Goal: Task Accomplishment & Management: Use online tool/utility

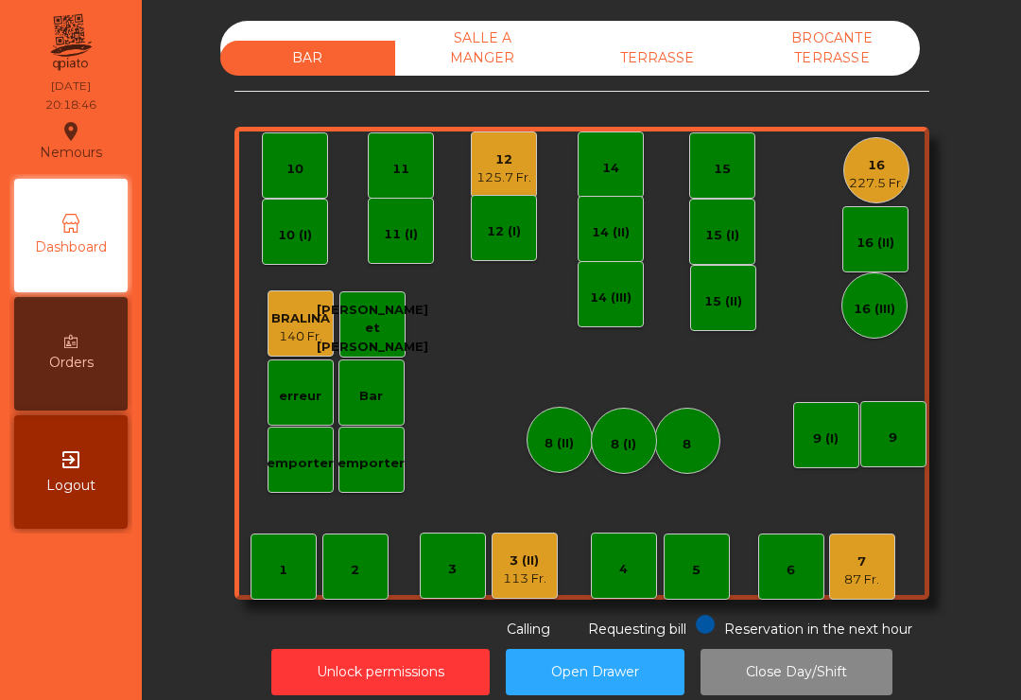
click at [897, 185] on div "227.5 Fr." at bounding box center [876, 183] width 55 height 19
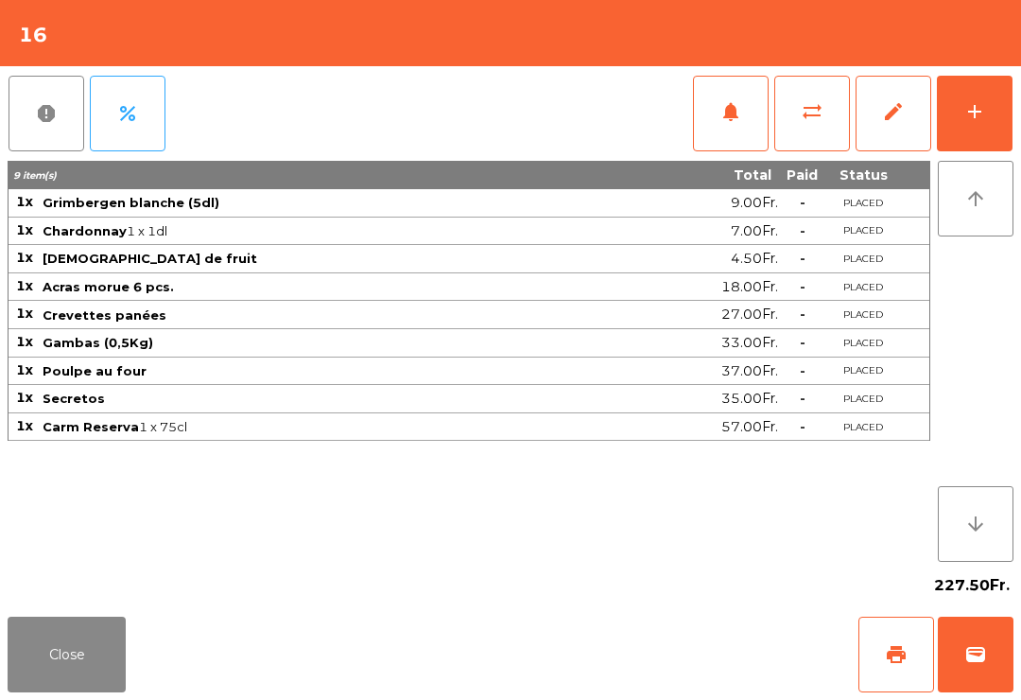
click at [712, 104] on button "notifications" at bounding box center [731, 114] width 76 height 76
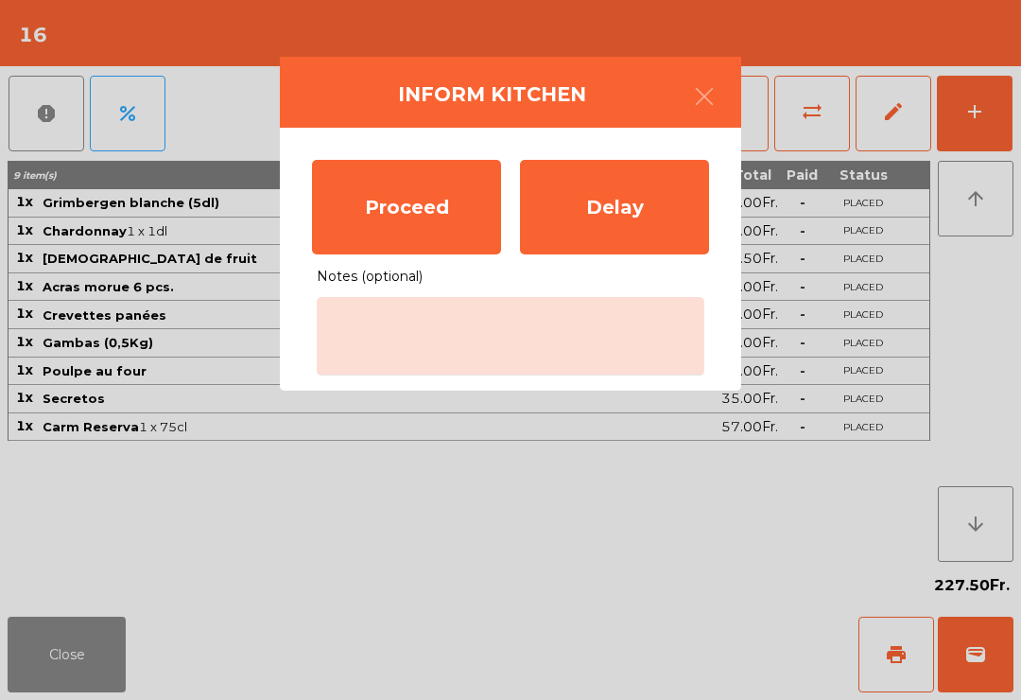
click at [414, 216] on div "Proceed" at bounding box center [406, 207] width 189 height 95
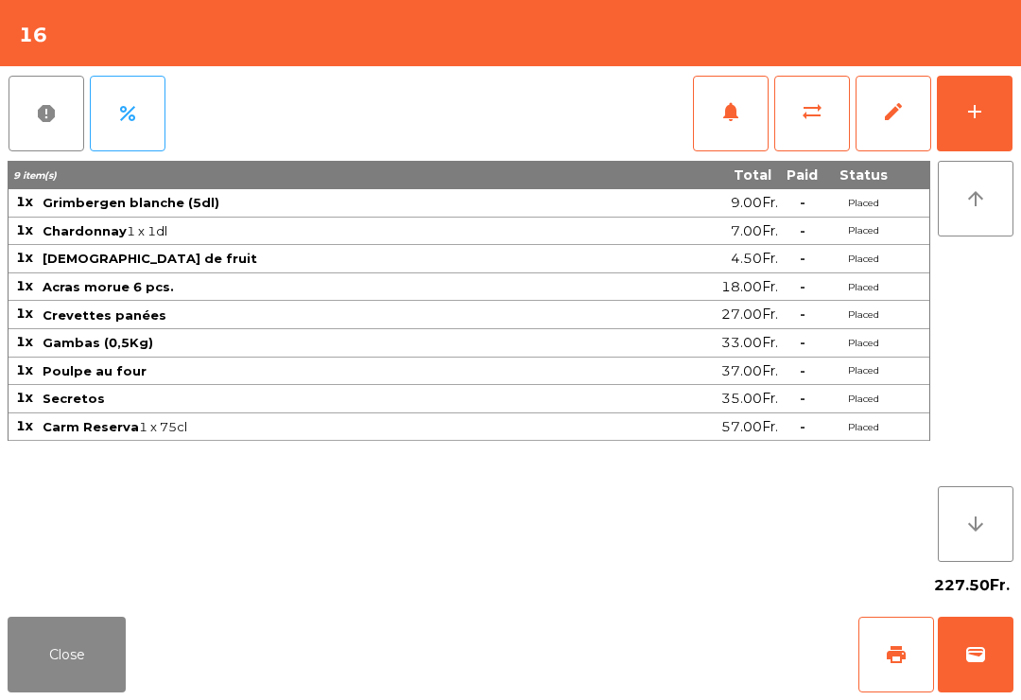
click at [67, 654] on button "Close" at bounding box center [67, 654] width 118 height 76
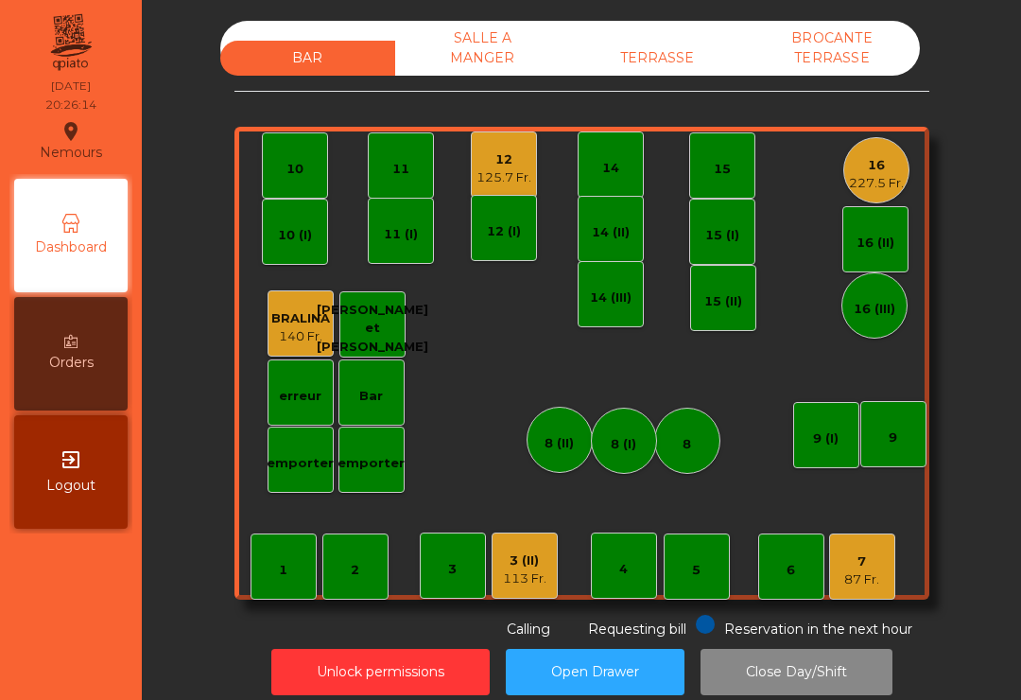
click at [411, 181] on div "11" at bounding box center [401, 165] width 66 height 66
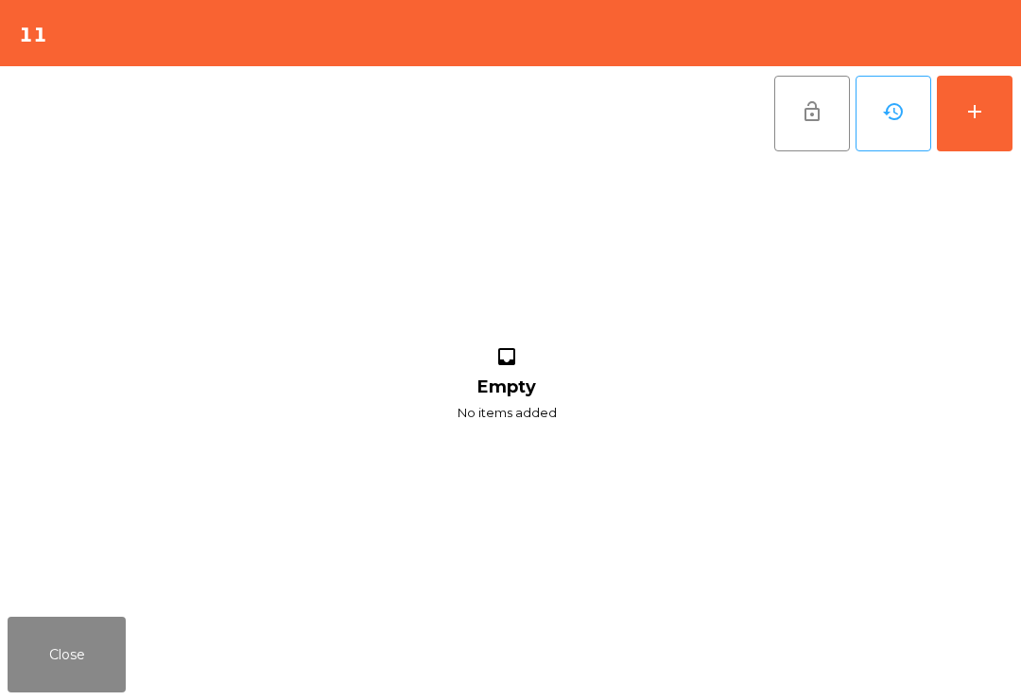
click at [1000, 120] on button "add" at bounding box center [975, 114] width 76 height 76
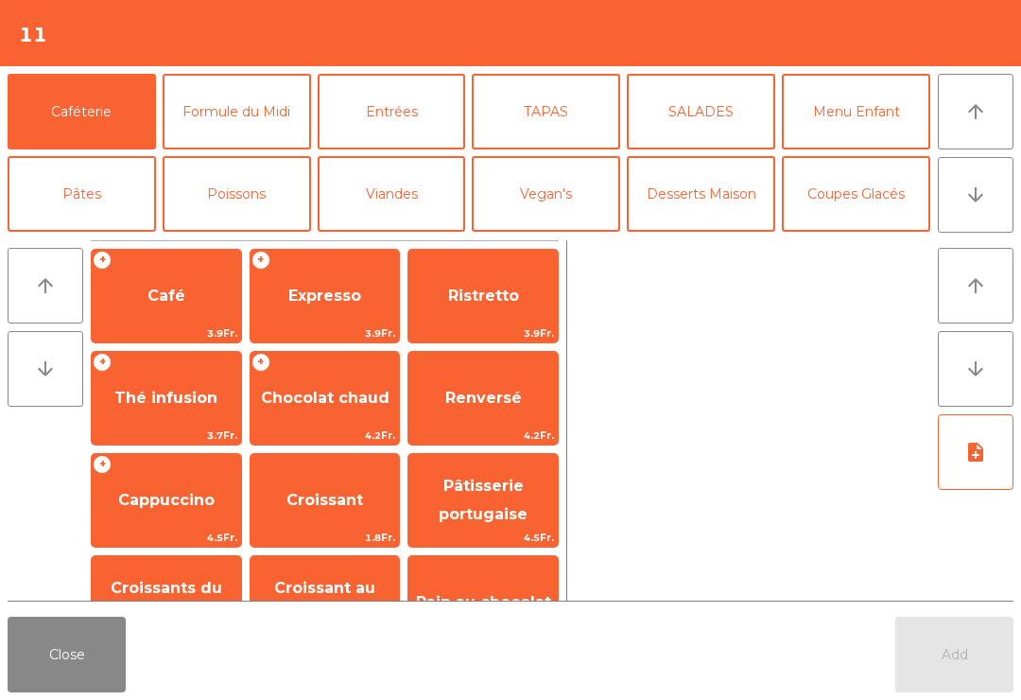
click at [421, 117] on button "Entrées" at bounding box center [392, 112] width 148 height 76
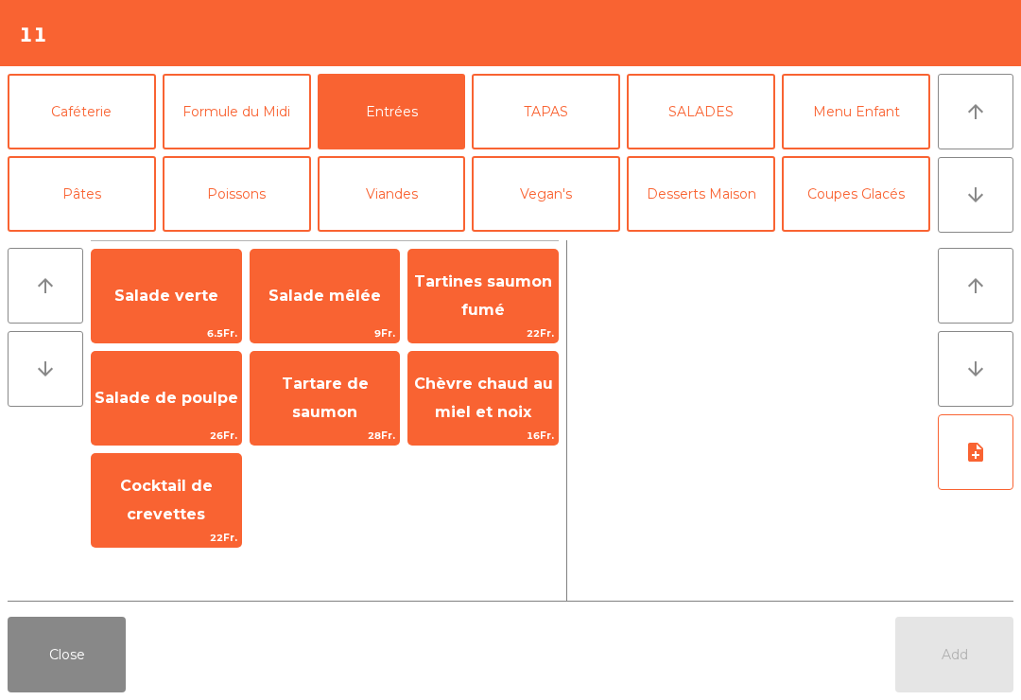
click at [171, 431] on span "26Fr." at bounding box center [166, 435] width 149 height 18
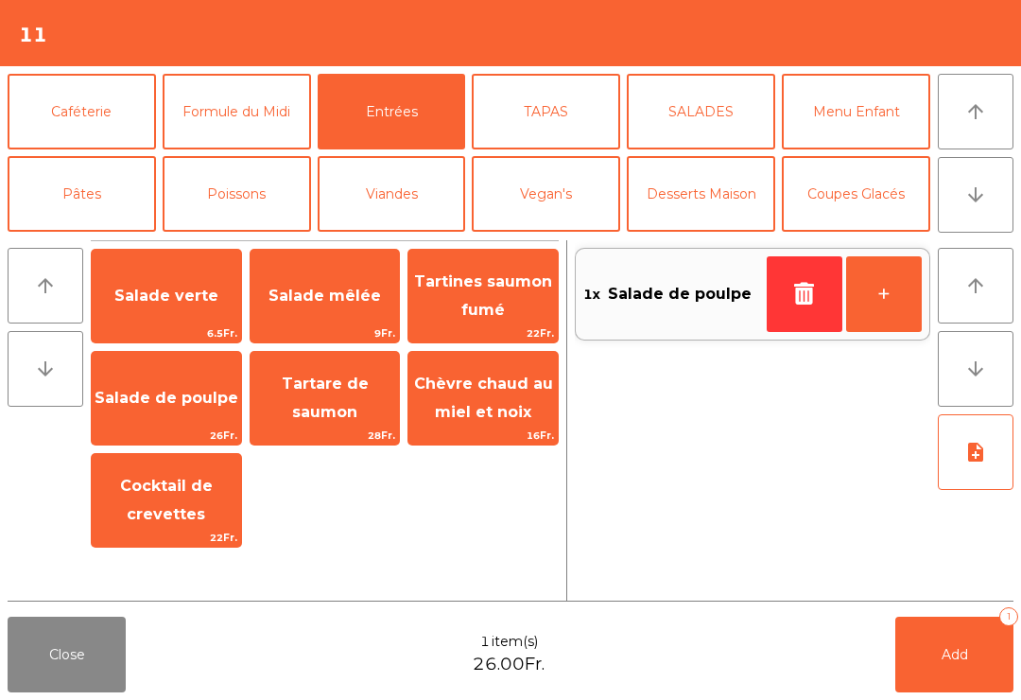
click at [261, 204] on button "Poissons" at bounding box center [237, 194] width 148 height 76
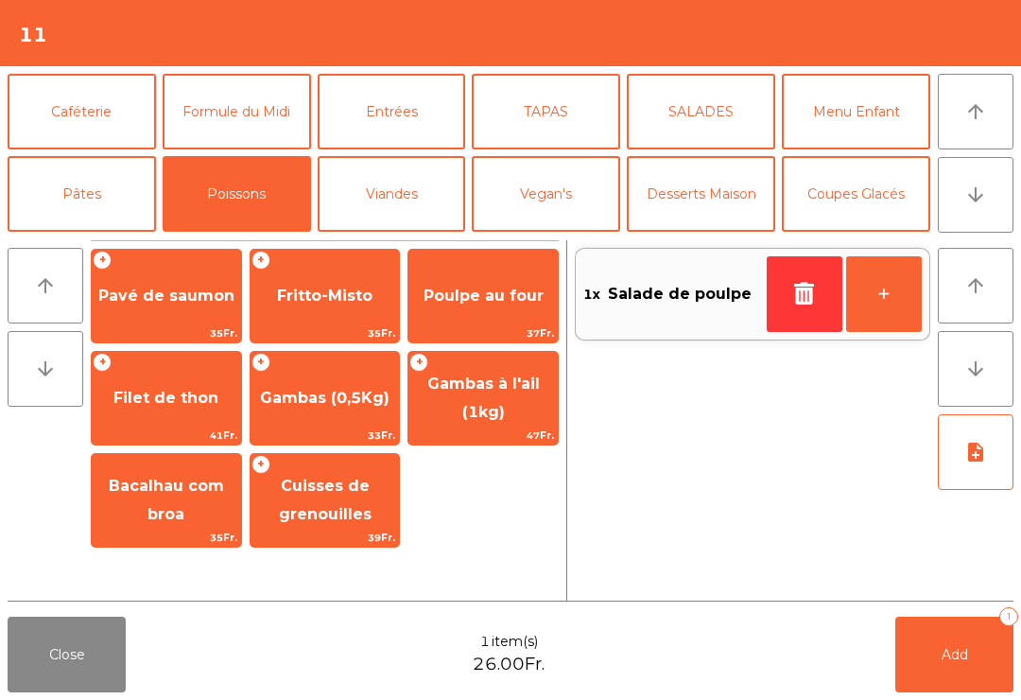
click at [353, 502] on span "Cuisses de grenouilles" at bounding box center [324, 500] width 149 height 80
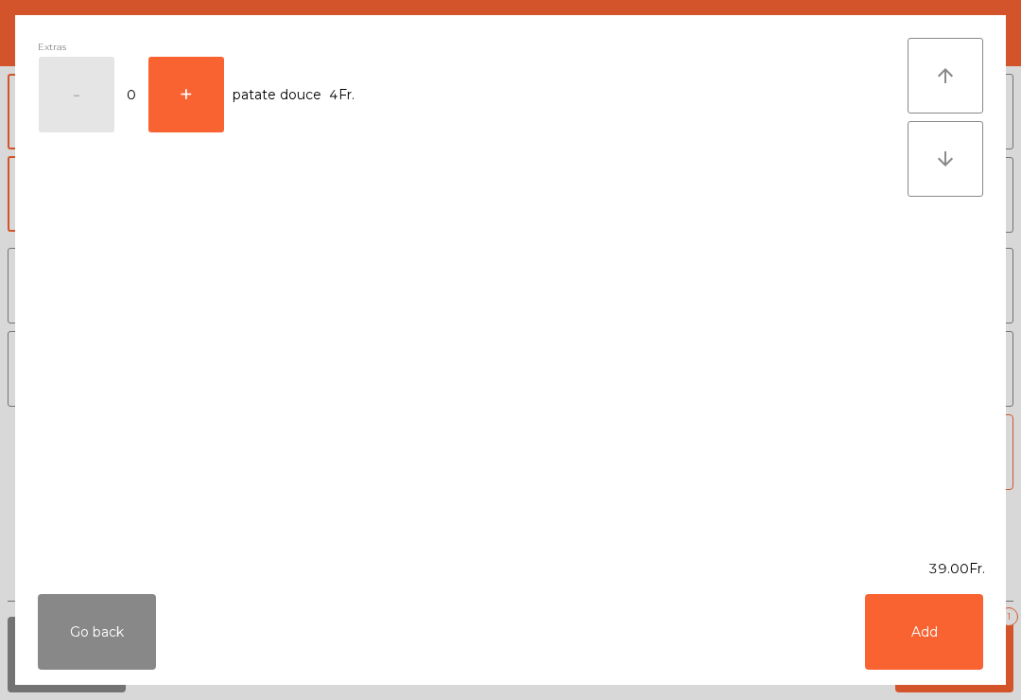
click at [949, 614] on button "Add" at bounding box center [924, 632] width 118 height 76
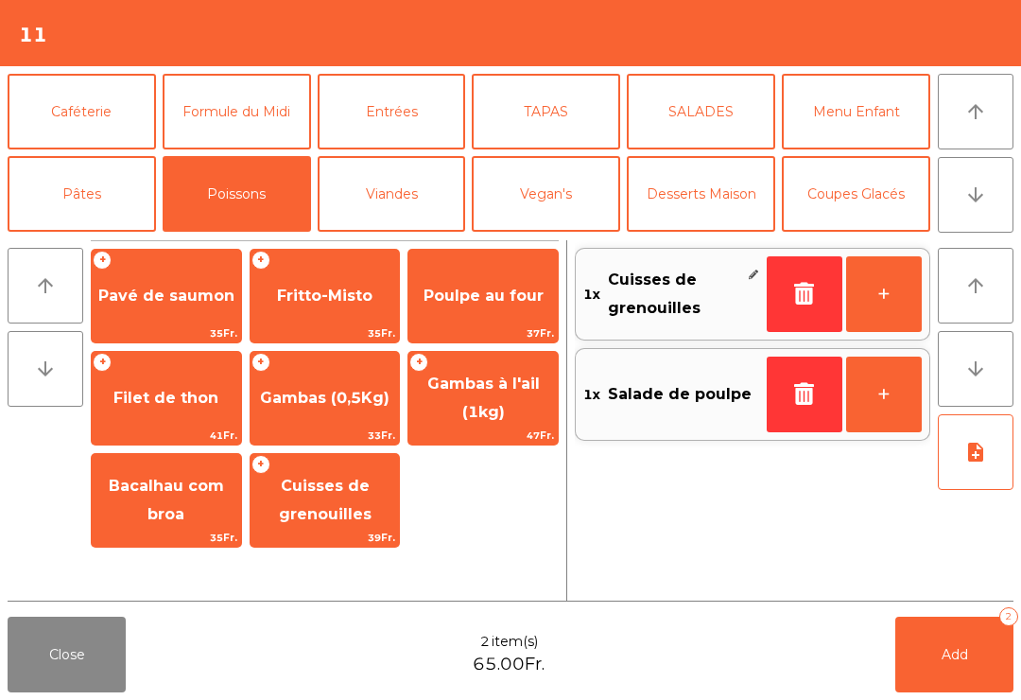
click at [401, 196] on button "Viandes" at bounding box center [392, 194] width 148 height 76
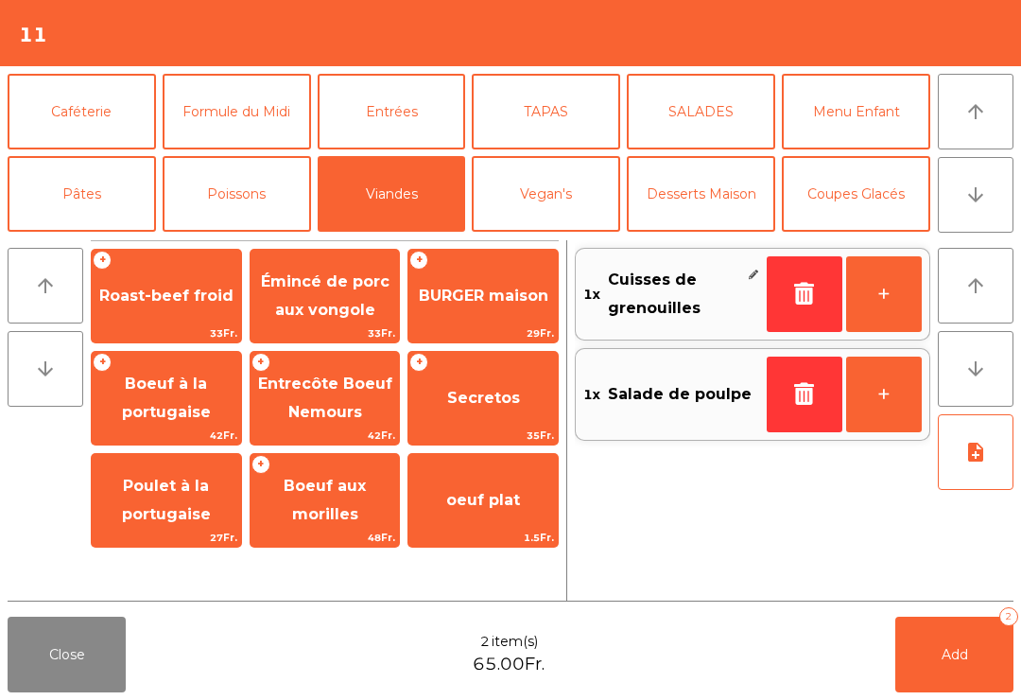
click at [354, 320] on span "Émincé de porc aux vongole" at bounding box center [324, 296] width 149 height 80
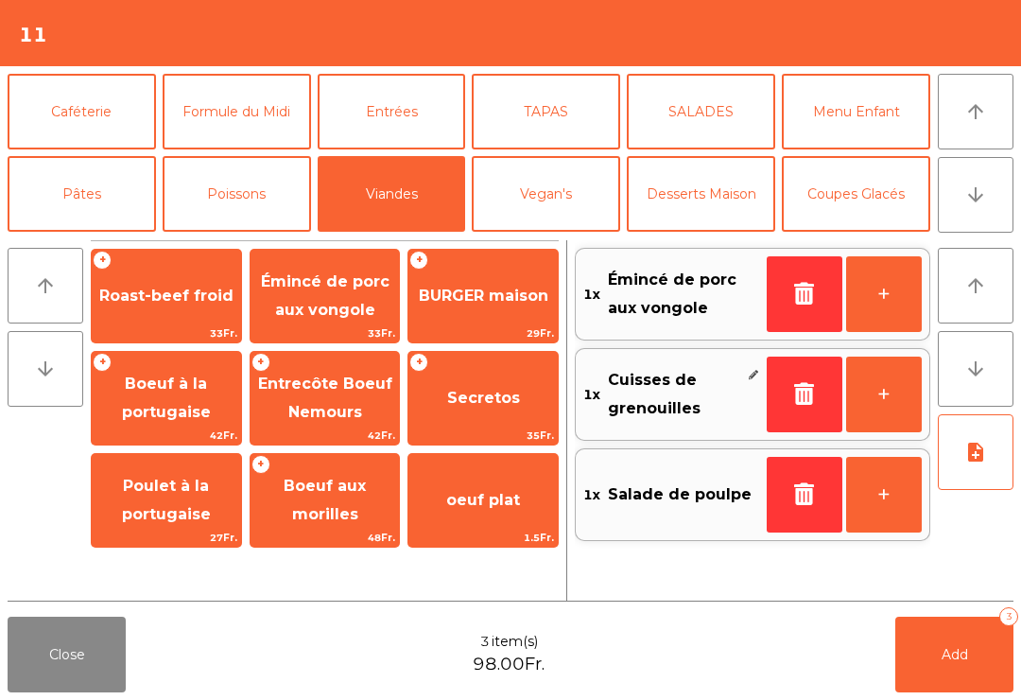
click at [982, 464] on button "note_add" at bounding box center [976, 452] width 76 height 76
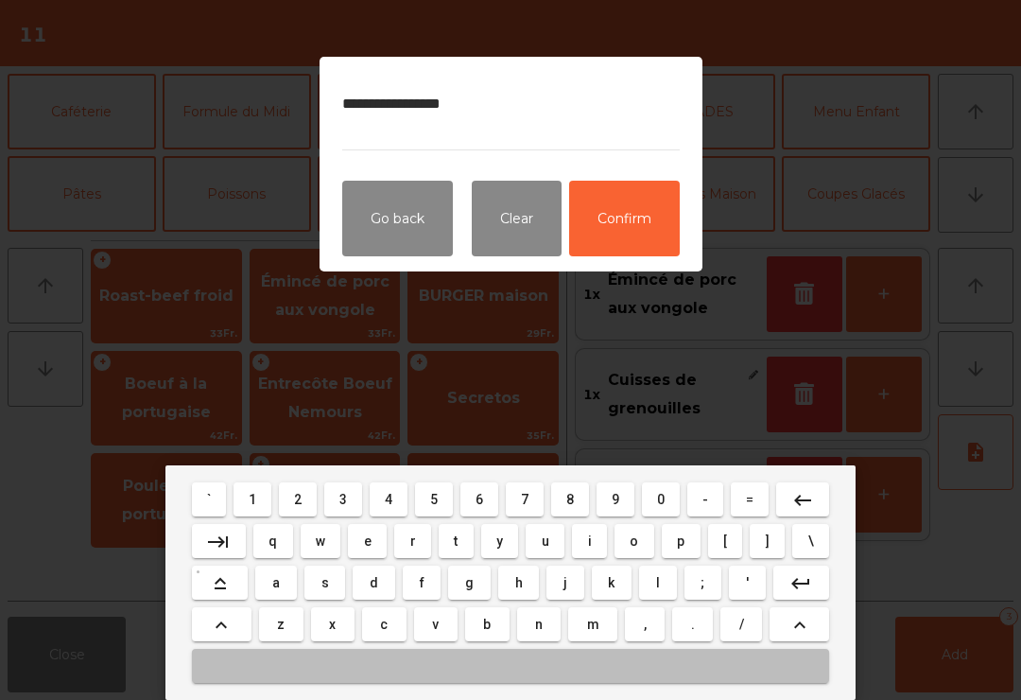
type textarea "**********"
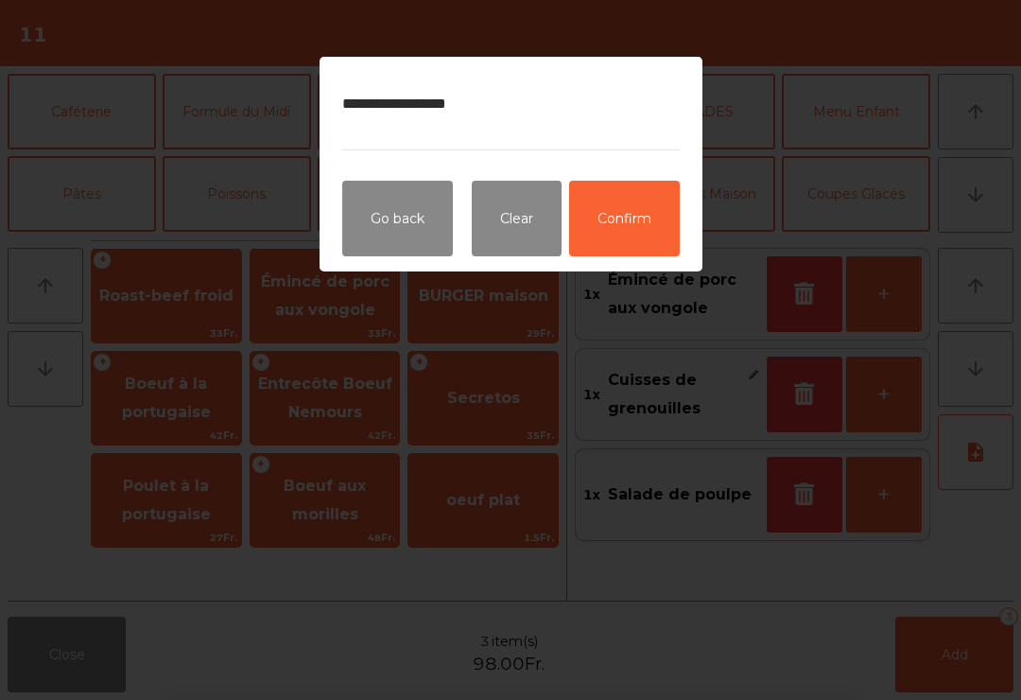
click at [637, 227] on button "Confirm" at bounding box center [624, 219] width 111 height 76
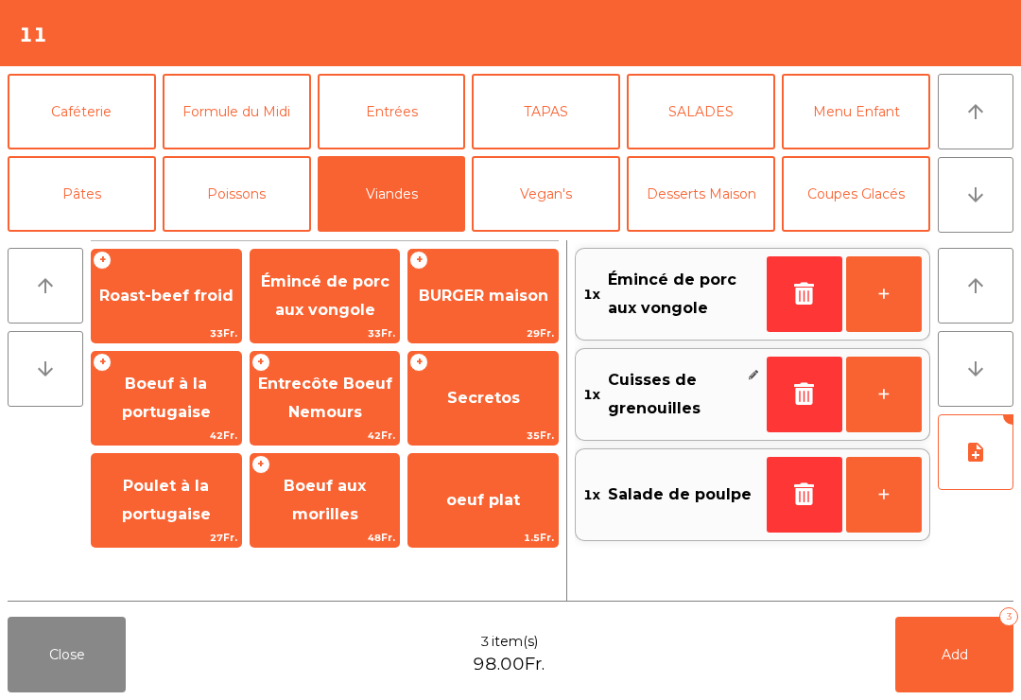
click at [991, 666] on button "Add 3" at bounding box center [954, 654] width 118 height 76
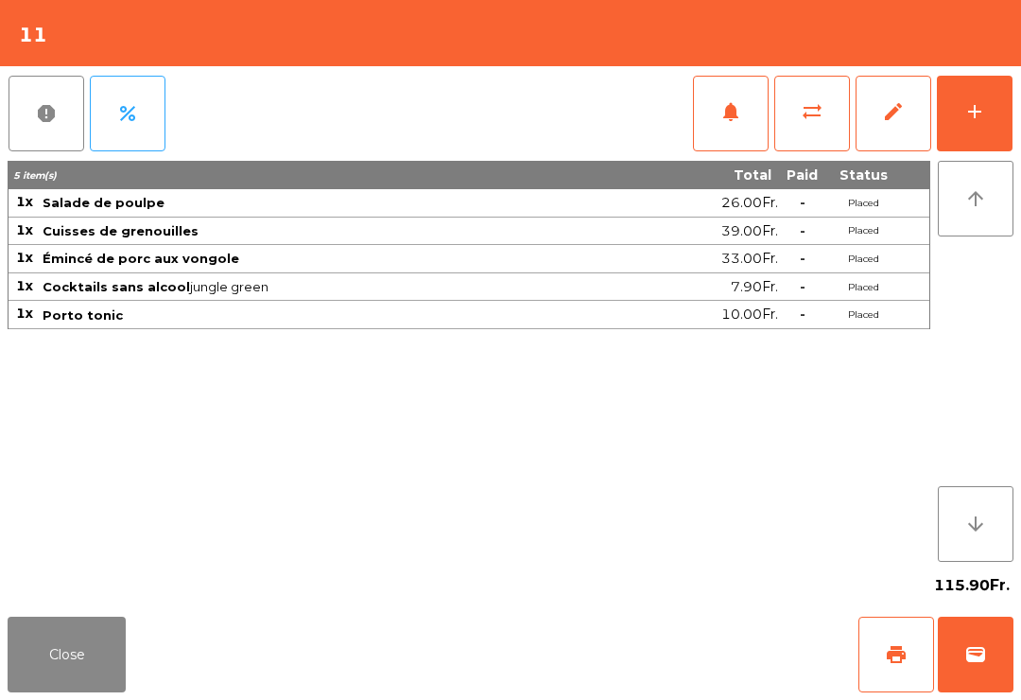
click at [43, 630] on button "Close" at bounding box center [67, 654] width 118 height 76
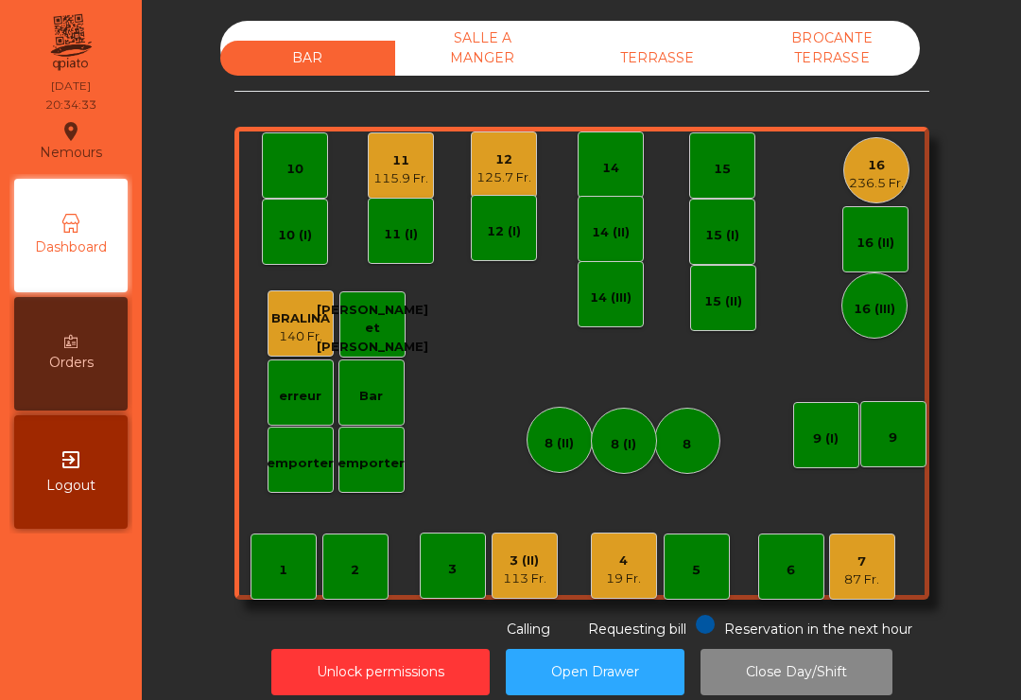
click at [511, 168] on div "125.7 Fr." at bounding box center [503, 177] width 55 height 19
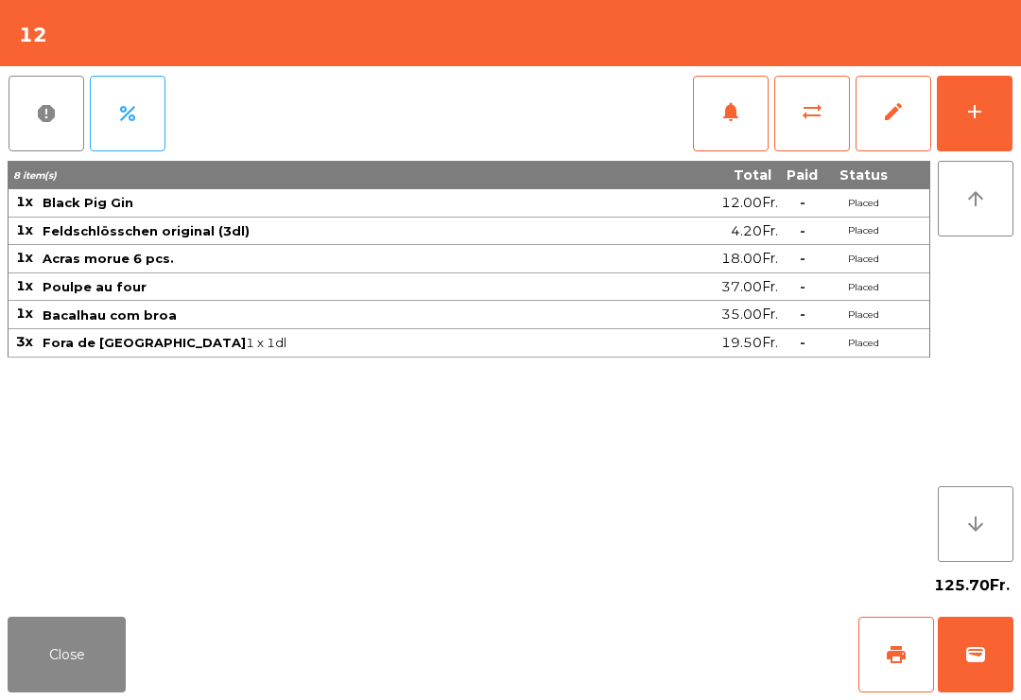
click at [984, 122] on div "add" at bounding box center [974, 111] width 23 height 23
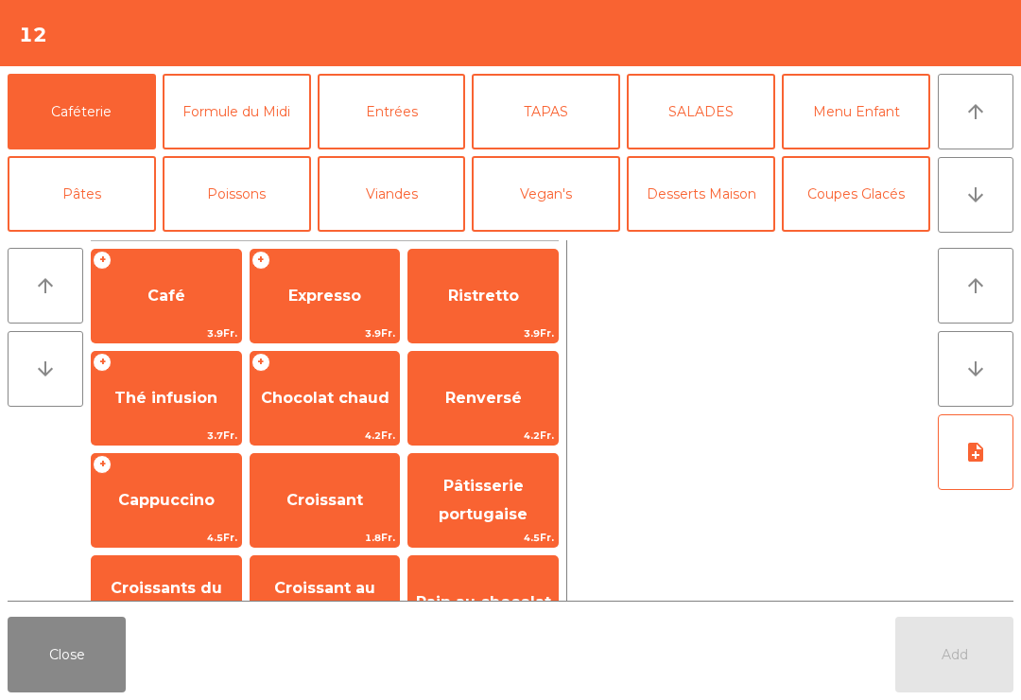
click at [176, 316] on span "Café" at bounding box center [166, 295] width 149 height 51
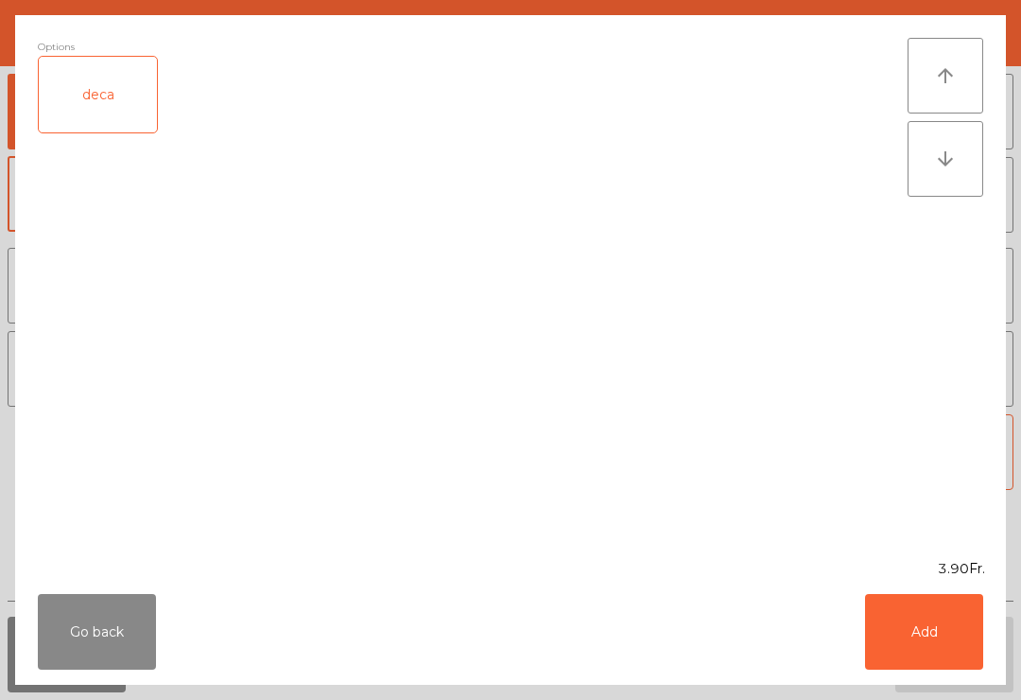
click at [913, 642] on button "Add" at bounding box center [924, 632] width 118 height 76
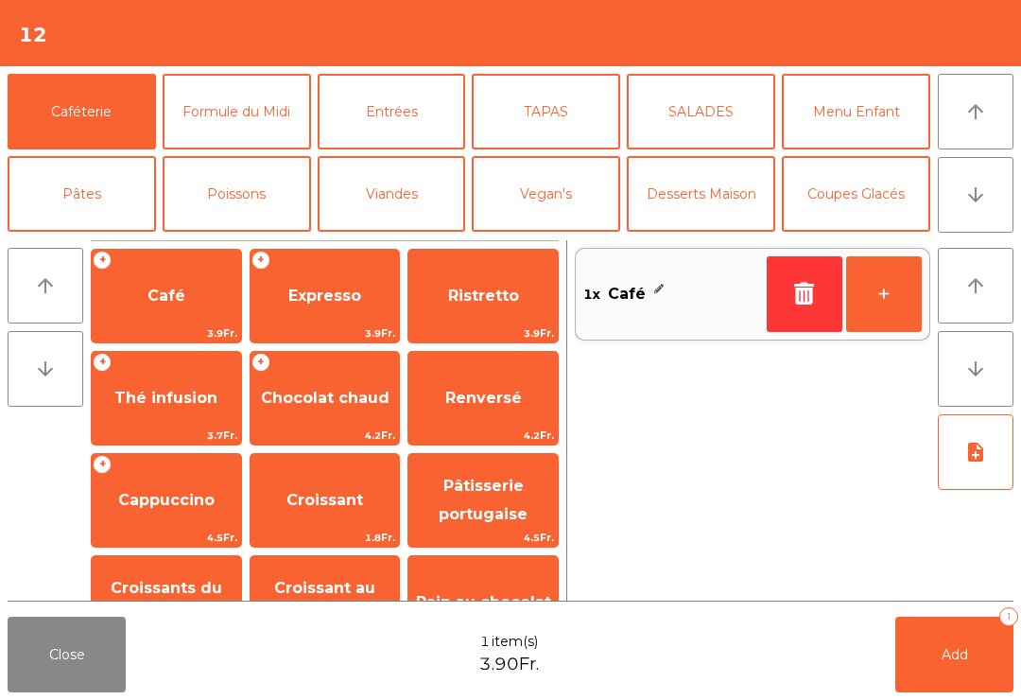
click at [903, 293] on button "+" at bounding box center [884, 294] width 76 height 76
click at [974, 664] on button "Add 2" at bounding box center [954, 654] width 118 height 76
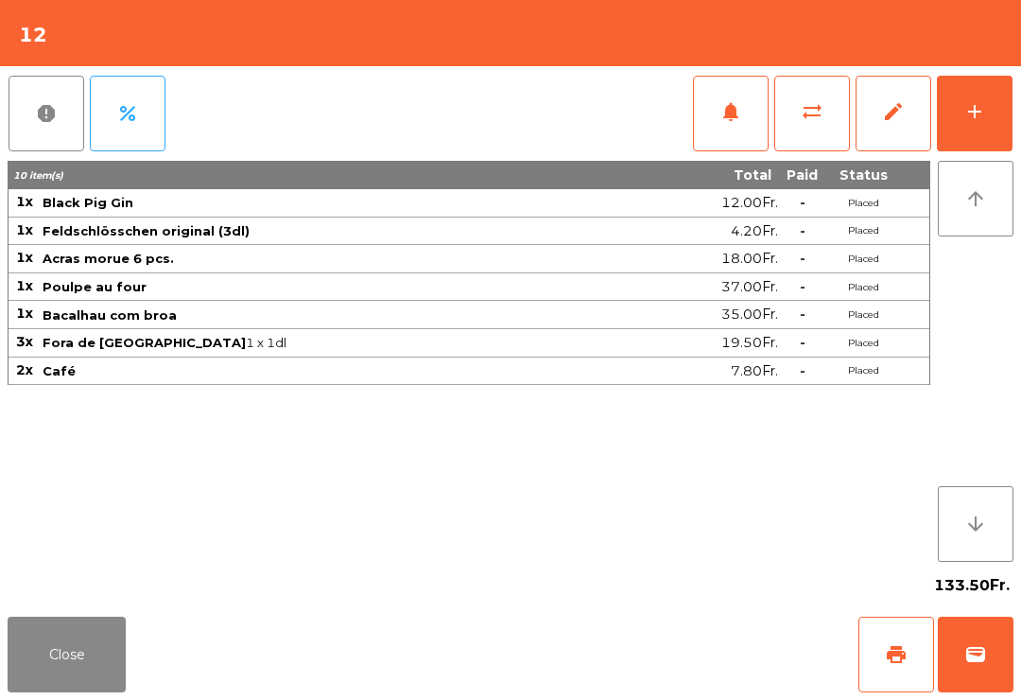
click at [1009, 124] on button "add" at bounding box center [975, 114] width 76 height 76
click at [991, 109] on button "add" at bounding box center [975, 114] width 76 height 76
click at [947, 135] on button "add" at bounding box center [975, 114] width 76 height 76
click at [959, 162] on button "arrow_upward" at bounding box center [976, 199] width 76 height 76
click at [75, 669] on button "Close" at bounding box center [67, 654] width 118 height 76
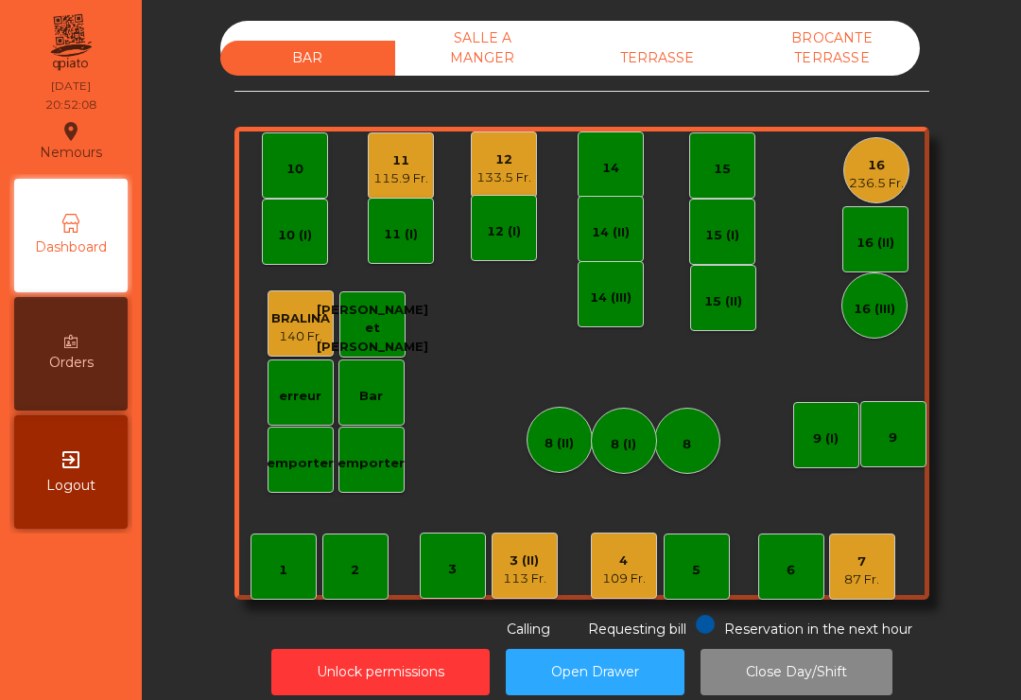
click at [89, 664] on nav "Nemours location_on [DATE] 20:52:08 Dashboard Orders exit_to_app Logout" at bounding box center [71, 350] width 142 height 700
click at [49, 669] on nav "Nemours location_on [DATE] 20:52:28 Dashboard Orders exit_to_app Logout" at bounding box center [71, 350] width 142 height 700
click at [57, 671] on nav "Nemours location_on [DATE] 20:52:31 Dashboard Orders exit_to_app Logout" at bounding box center [71, 350] width 142 height 700
click at [79, 679] on nav "Nemours location_on [DATE] 20:52:31 Dashboard Orders exit_to_app Logout" at bounding box center [71, 350] width 142 height 700
click at [86, 673] on nav "Nemours location_on [DATE] 20:52:31 Dashboard Orders exit_to_app Logout" at bounding box center [71, 350] width 142 height 700
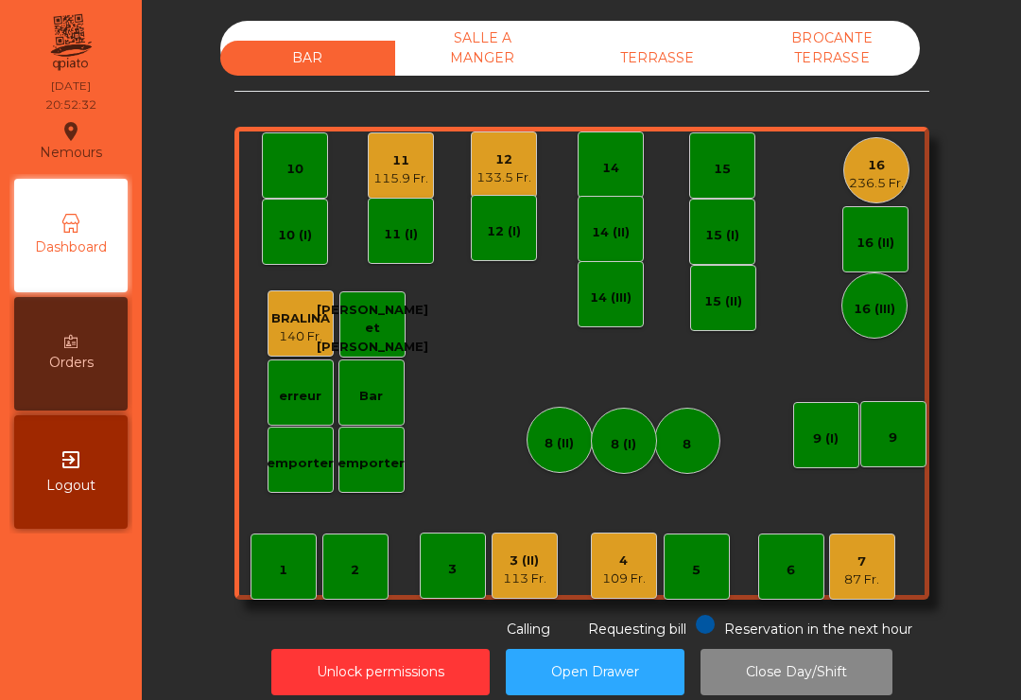
click at [88, 681] on nav "Nemours location_on [DATE] 20:52:32 Dashboard Orders exit_to_app Logout" at bounding box center [71, 350] width 142 height 700
click at [491, 168] on div "133.5 Fr." at bounding box center [503, 177] width 55 height 19
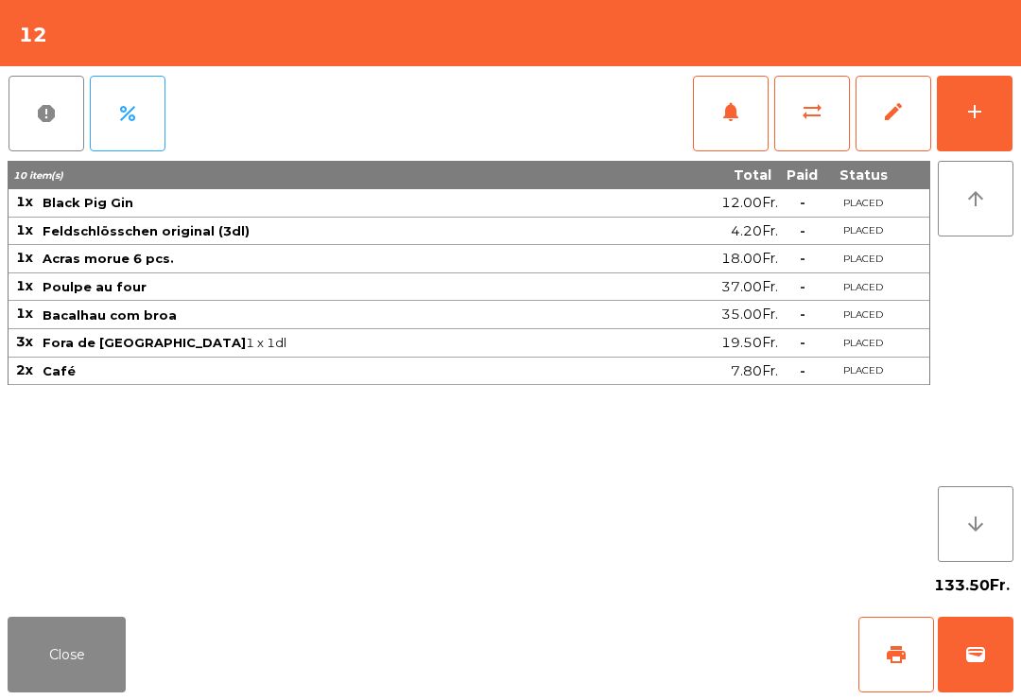
click at [982, 656] on span "wallet" at bounding box center [975, 654] width 23 height 23
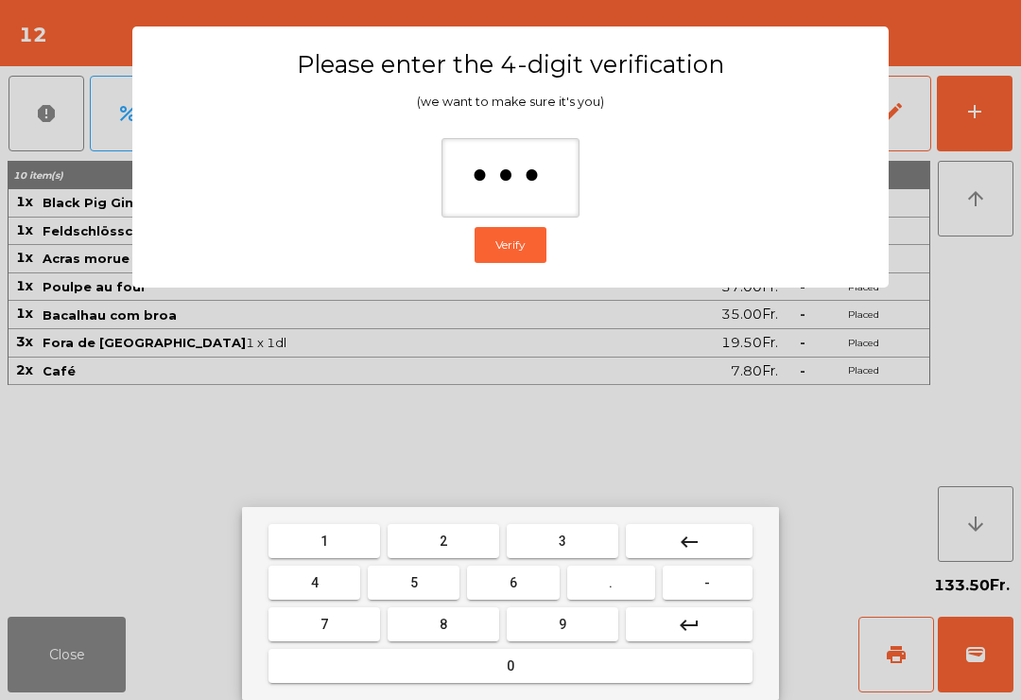
type input "****"
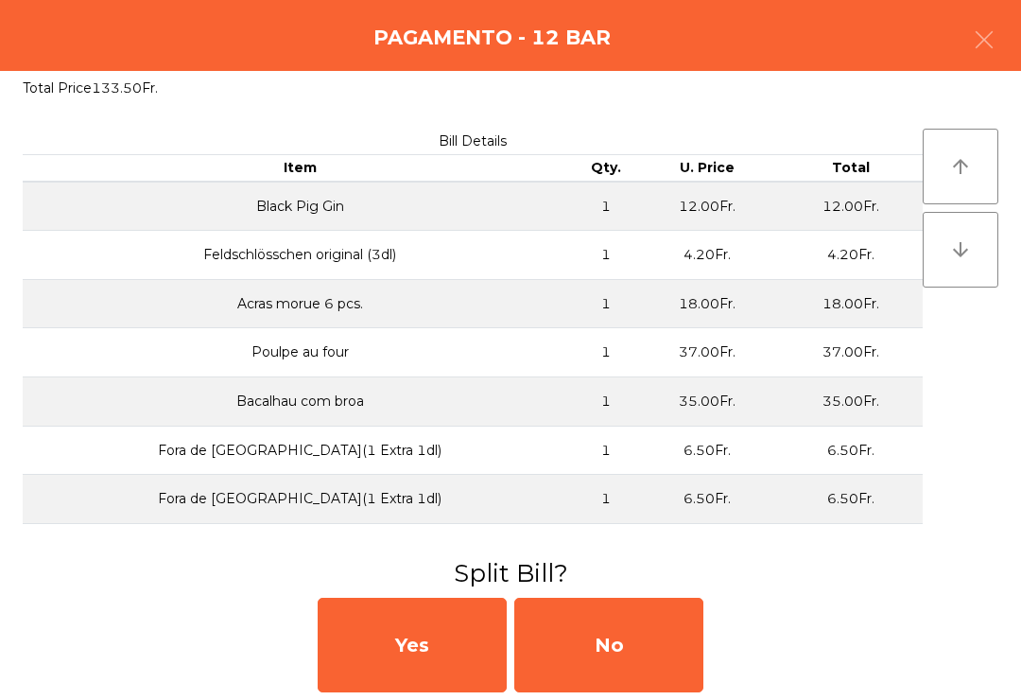
click at [663, 647] on div "No" at bounding box center [608, 644] width 189 height 95
click at [668, 648] on div "No" at bounding box center [608, 644] width 189 height 95
click at [659, 647] on div "No" at bounding box center [608, 644] width 189 height 95
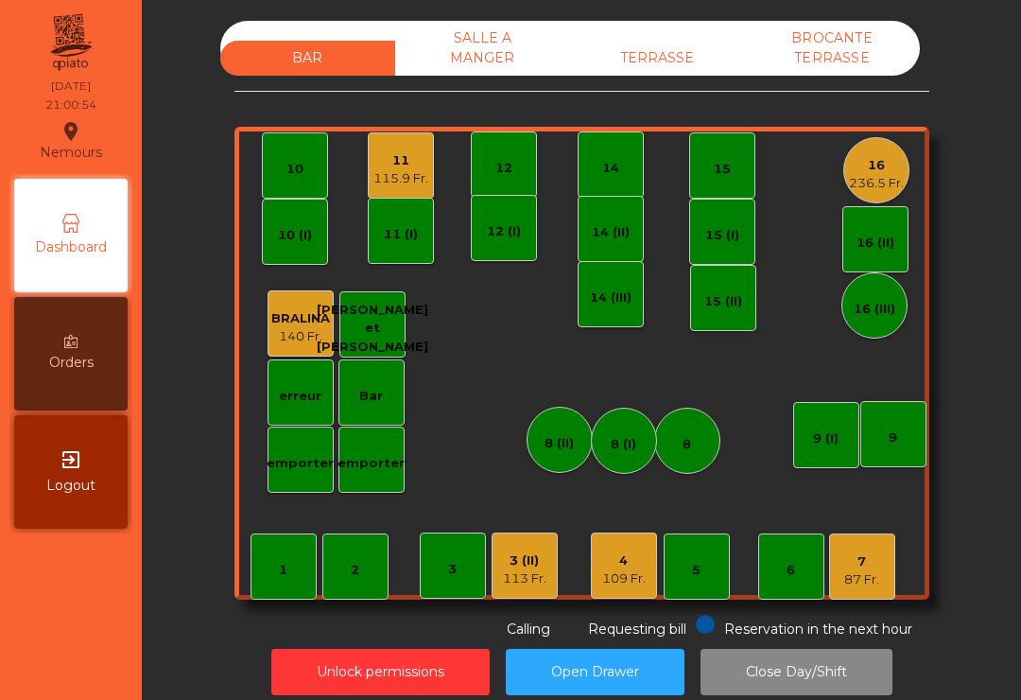
click at [857, 564] on div "7" at bounding box center [861, 561] width 35 height 19
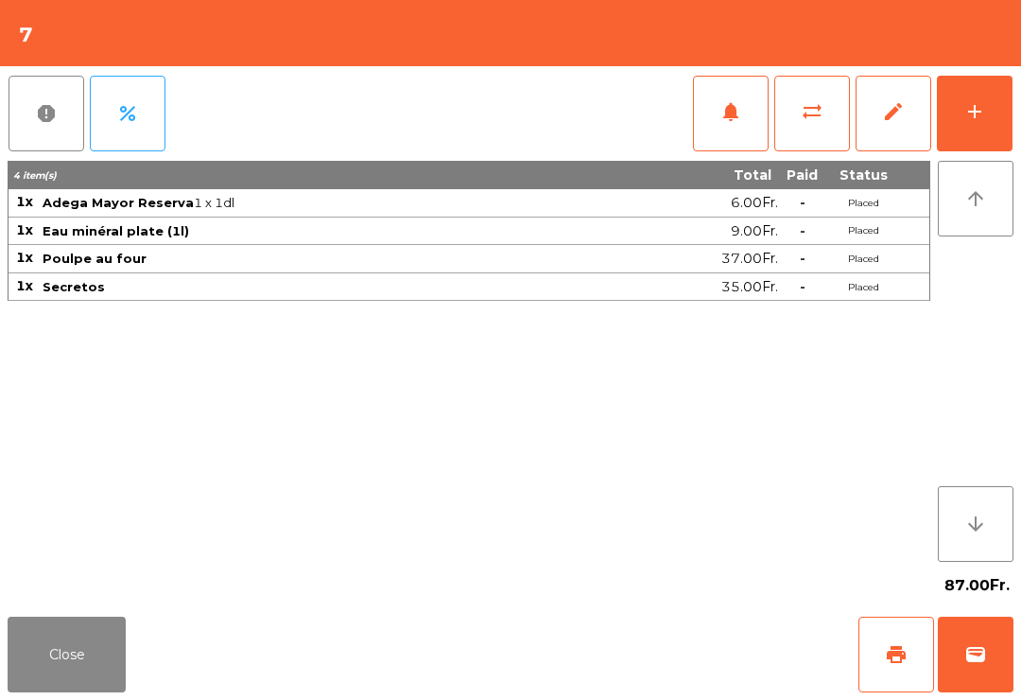
click at [958, 111] on button "add" at bounding box center [975, 114] width 76 height 76
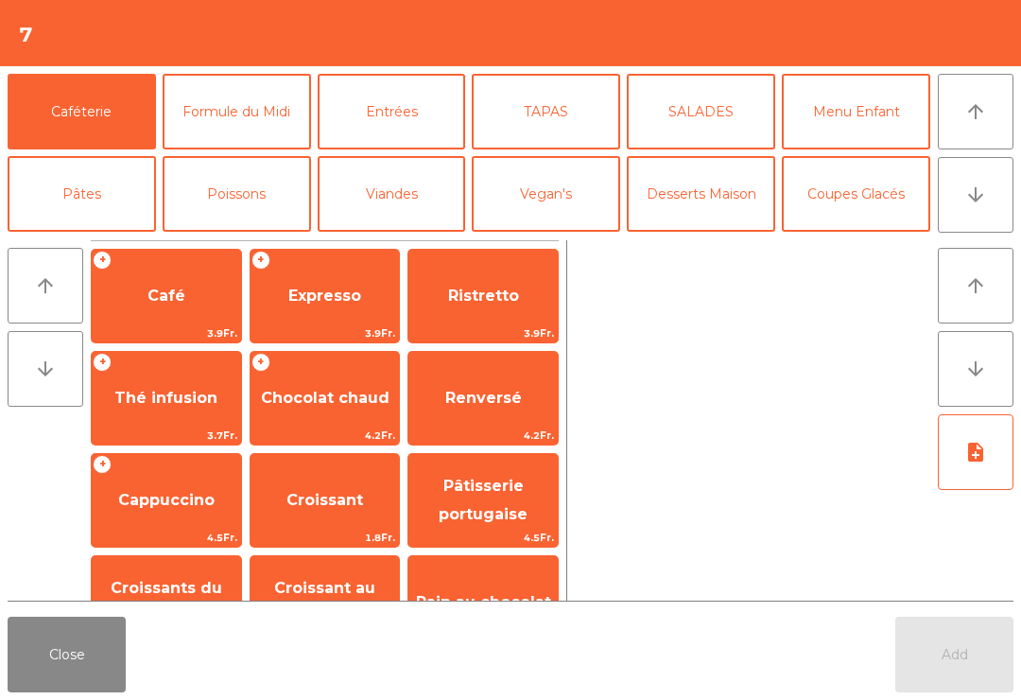
click at [334, 296] on span "Expresso" at bounding box center [324, 295] width 73 height 18
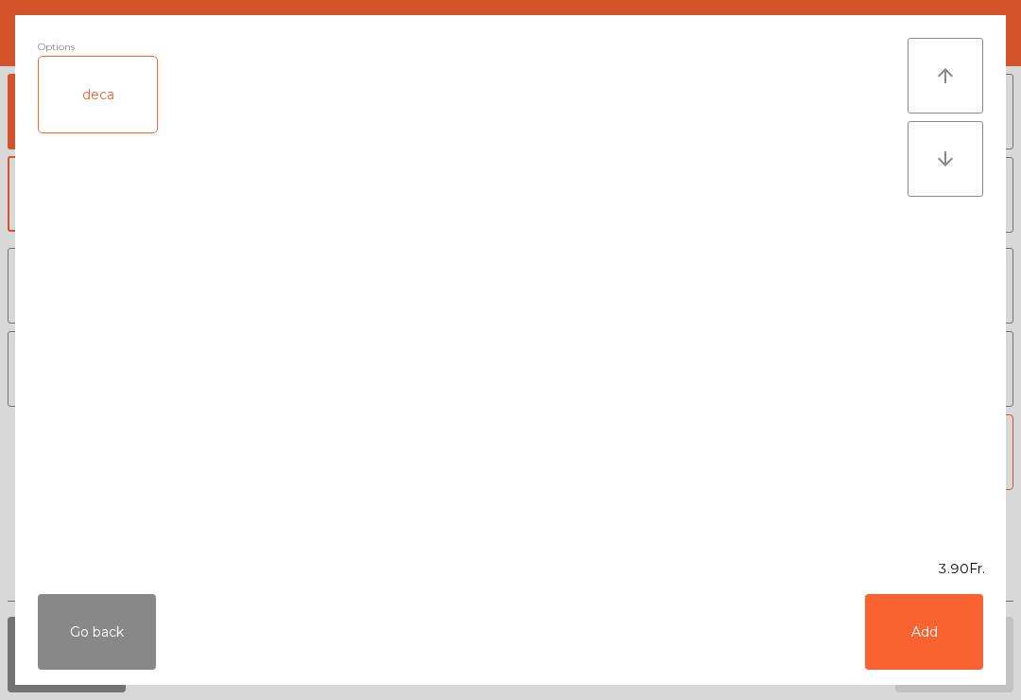
click at [905, 640] on button "Add" at bounding box center [924, 632] width 118 height 76
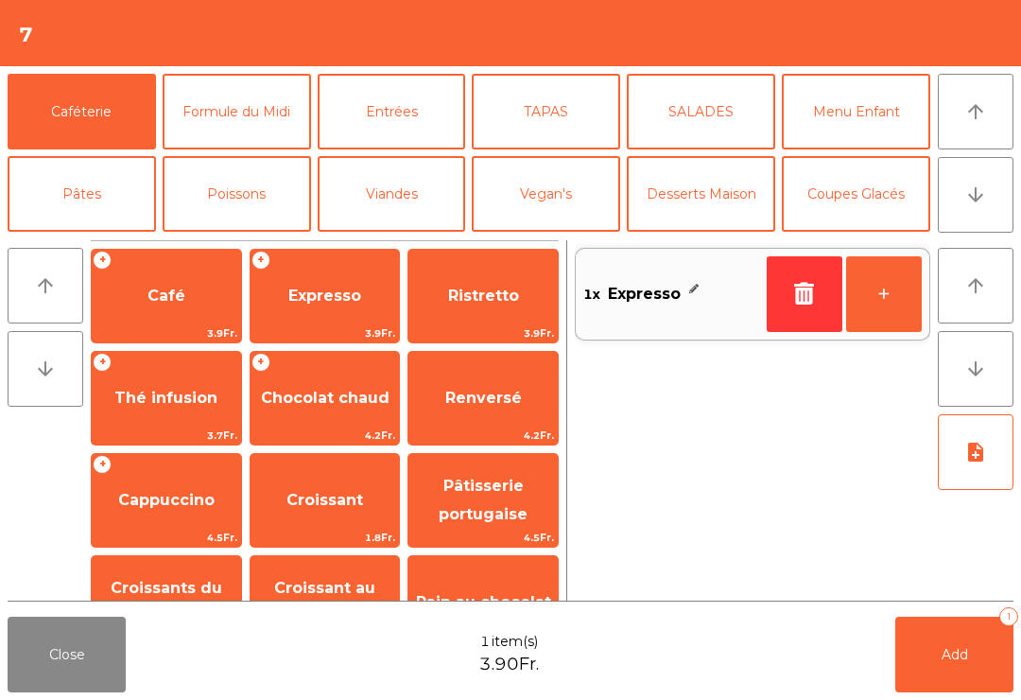
click at [970, 649] on button "Add 1" at bounding box center [954, 654] width 118 height 76
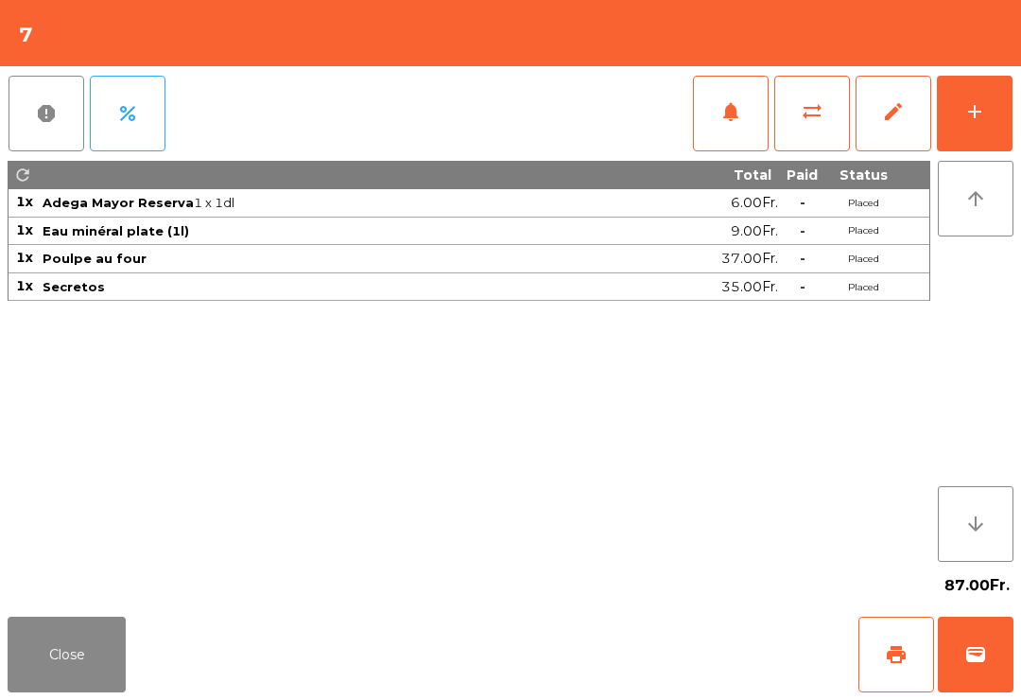
click at [14, 663] on button "Close" at bounding box center [67, 654] width 118 height 76
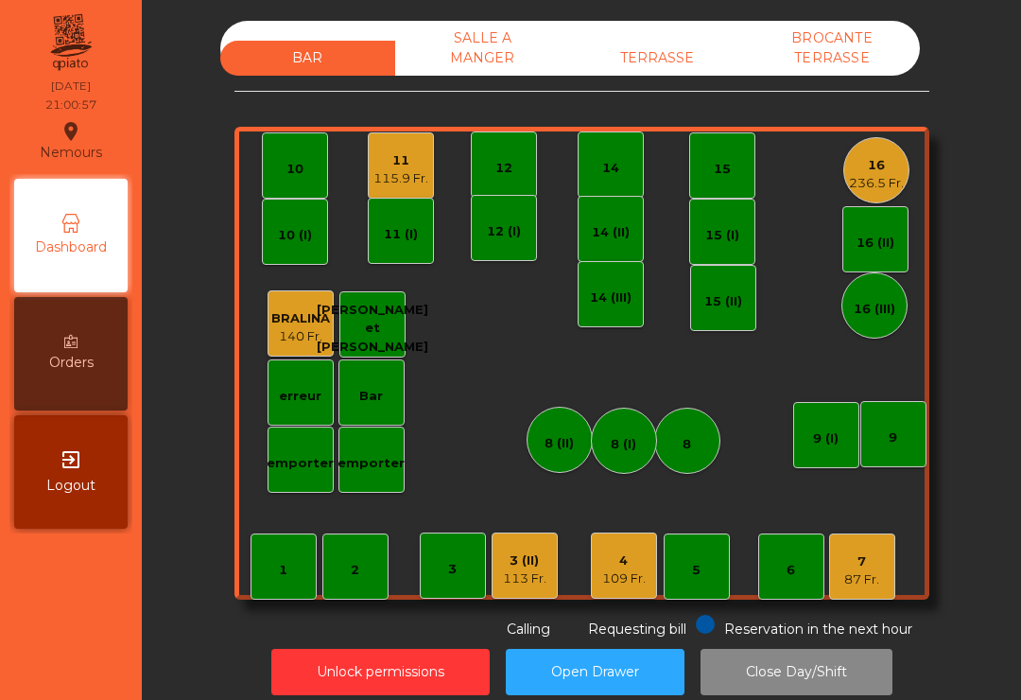
click at [623, 578] on div "109 Fr." at bounding box center [623, 578] width 43 height 19
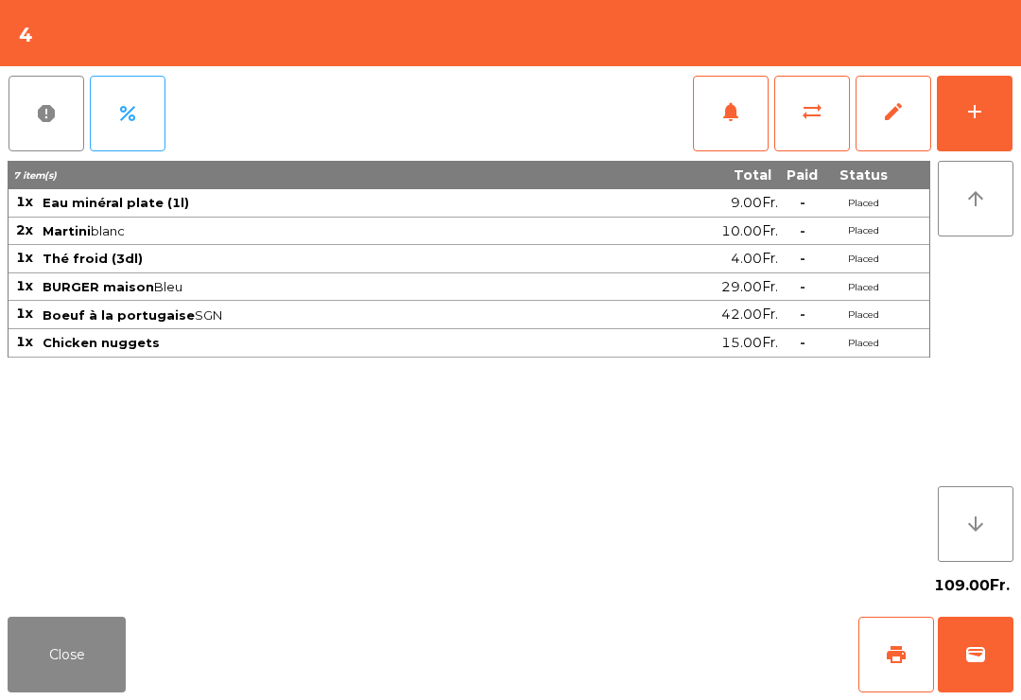
click at [977, 106] on div "add" at bounding box center [974, 111] width 23 height 23
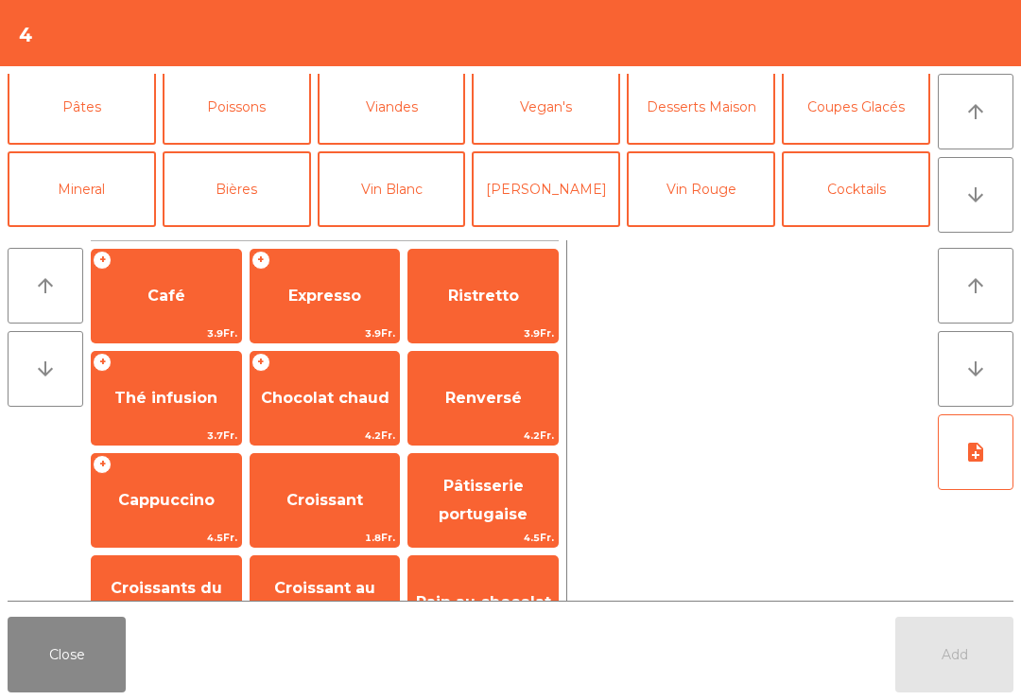
scroll to position [89, 0]
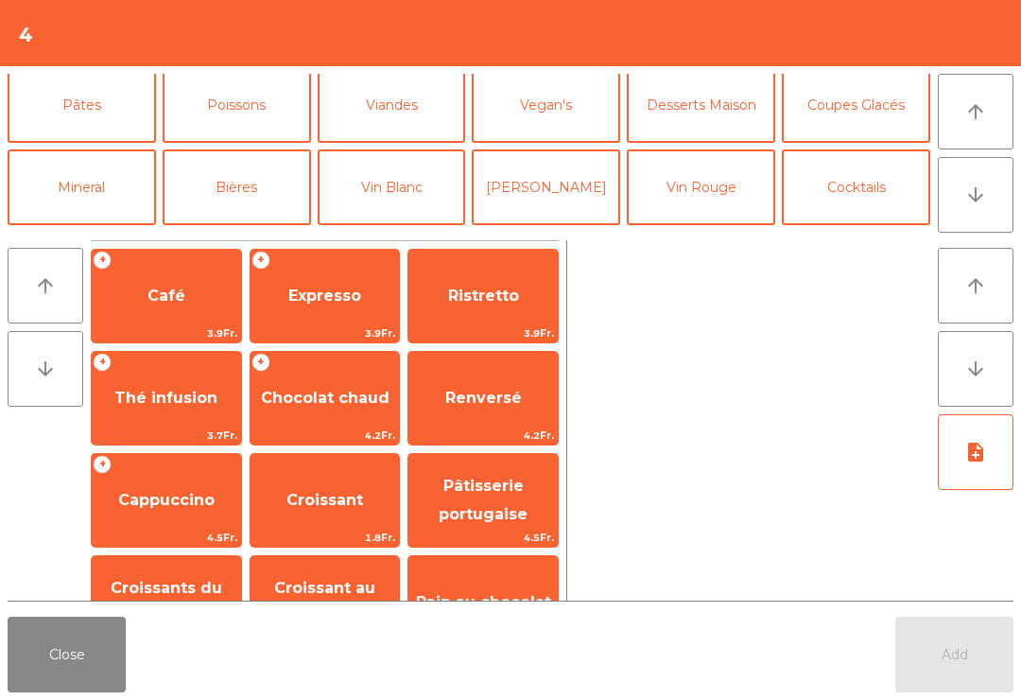
click at [414, 198] on button "Vin Blanc" at bounding box center [392, 187] width 148 height 76
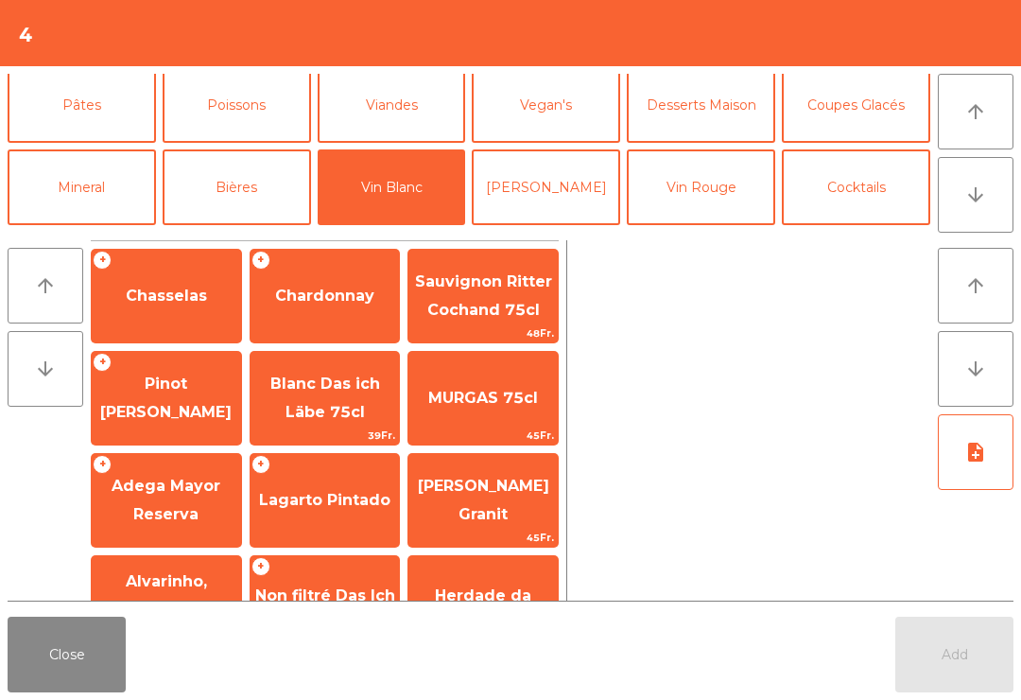
click at [608, 187] on button "[PERSON_NAME]" at bounding box center [546, 187] width 148 height 76
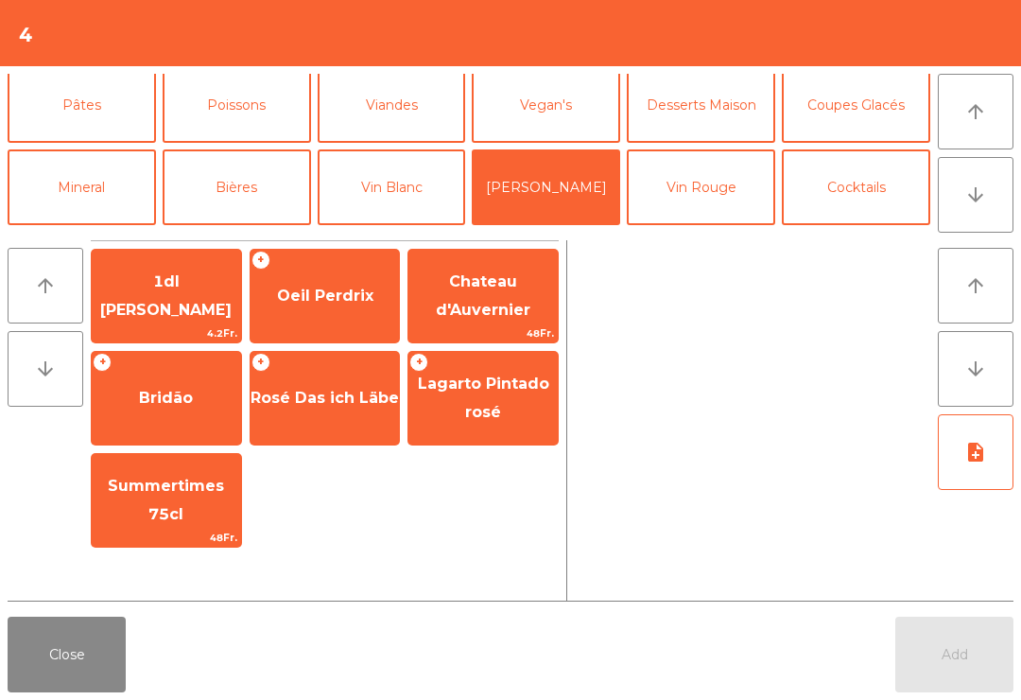
click at [737, 178] on button "Vin Rouge" at bounding box center [701, 187] width 148 height 76
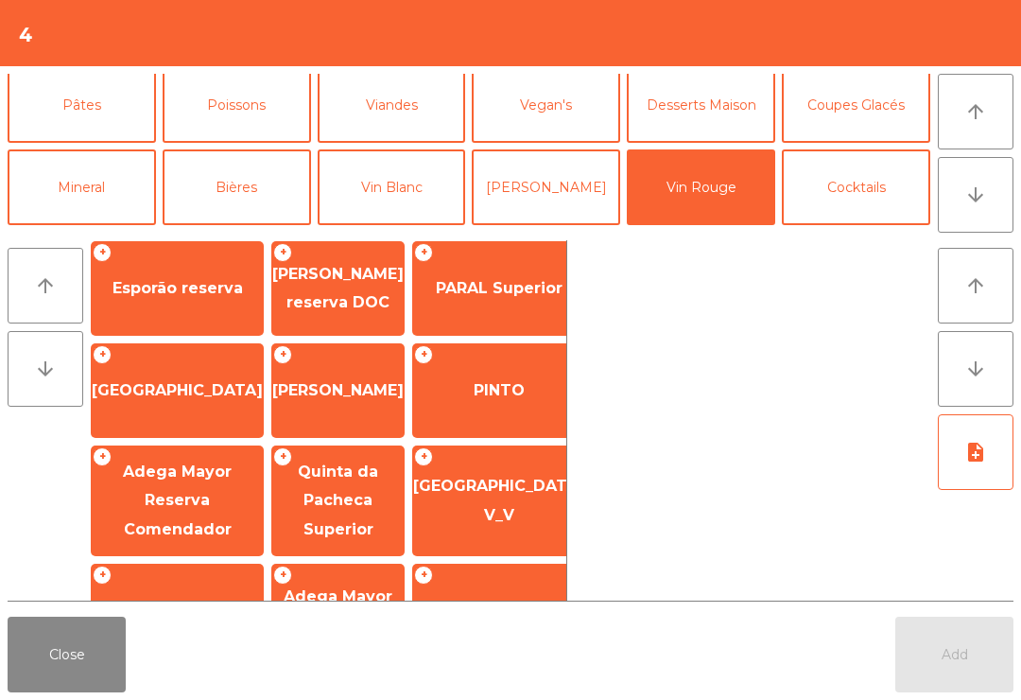
scroll to position [315, 0]
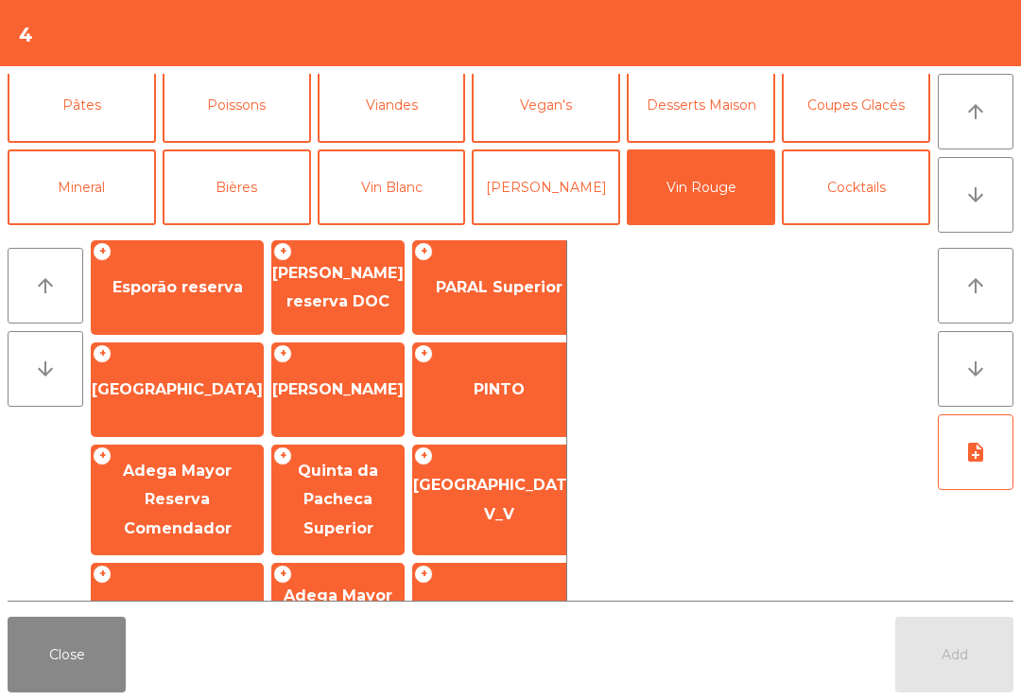
click at [312, 509] on span "Quinta da Pacheca Superior" at bounding box center [338, 499] width 80 height 76
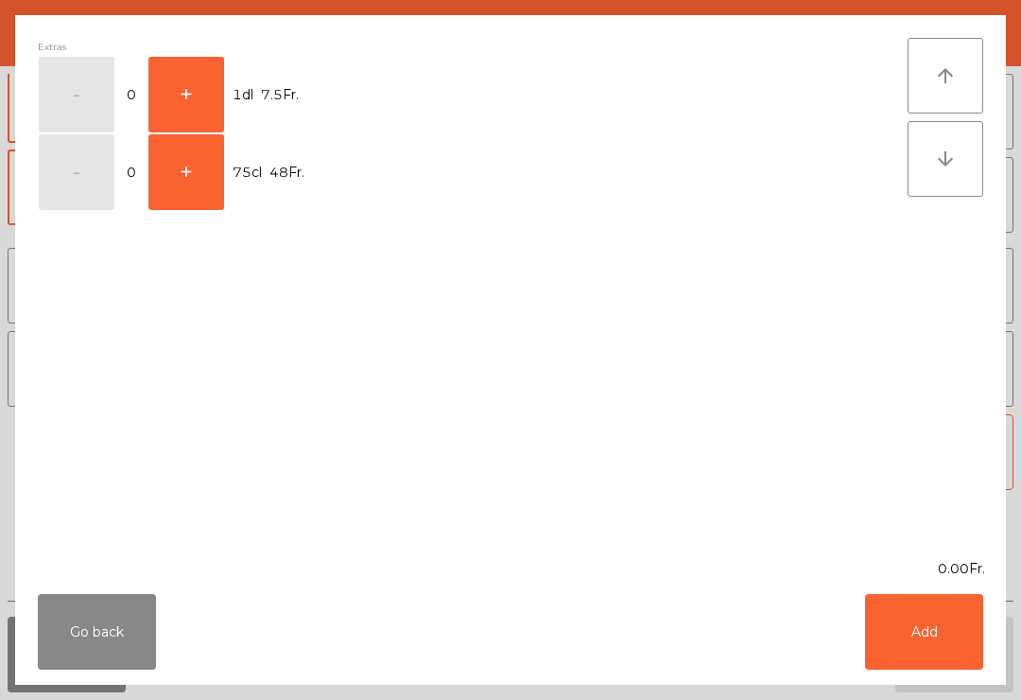
click at [953, 642] on button "Add" at bounding box center [924, 632] width 118 height 76
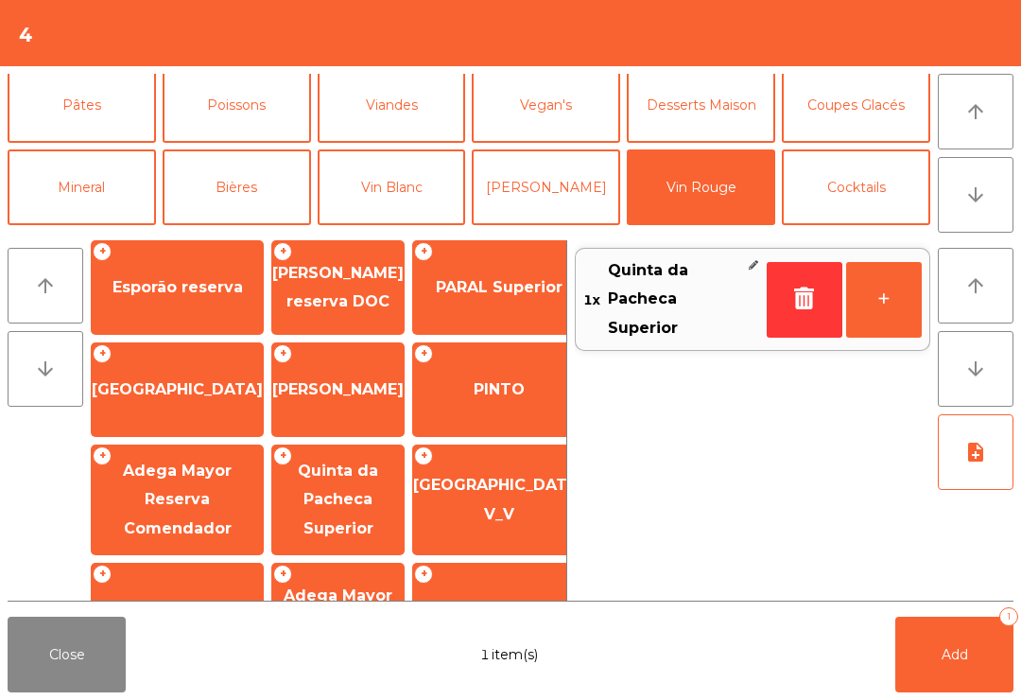
click at [952, 641] on button "Add 1" at bounding box center [954, 654] width 118 height 76
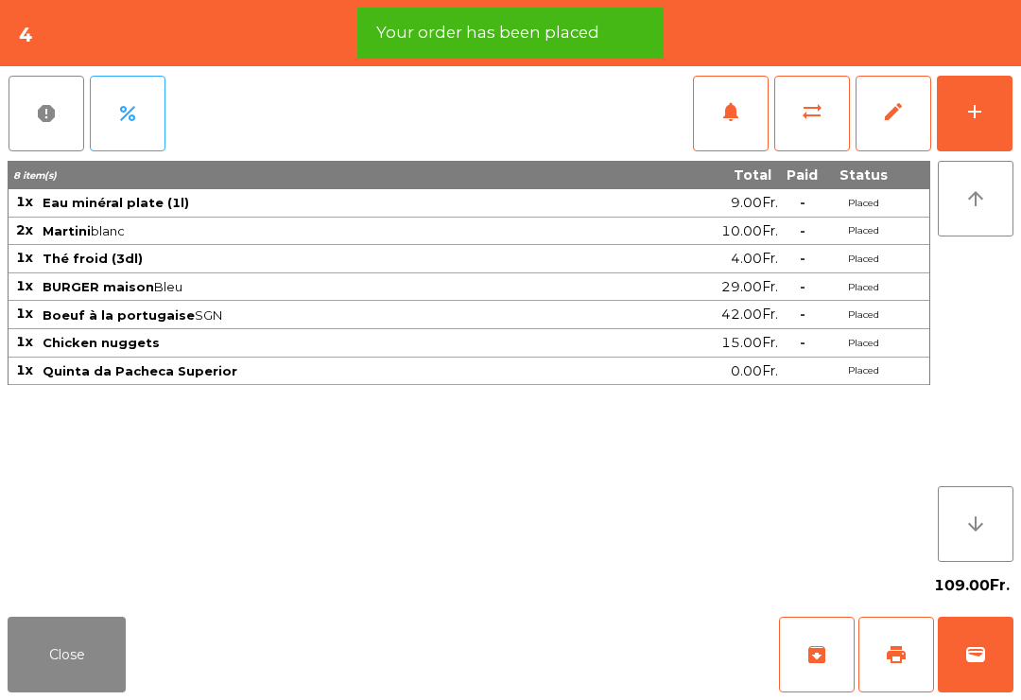
click at [1006, 123] on button "add" at bounding box center [975, 114] width 76 height 76
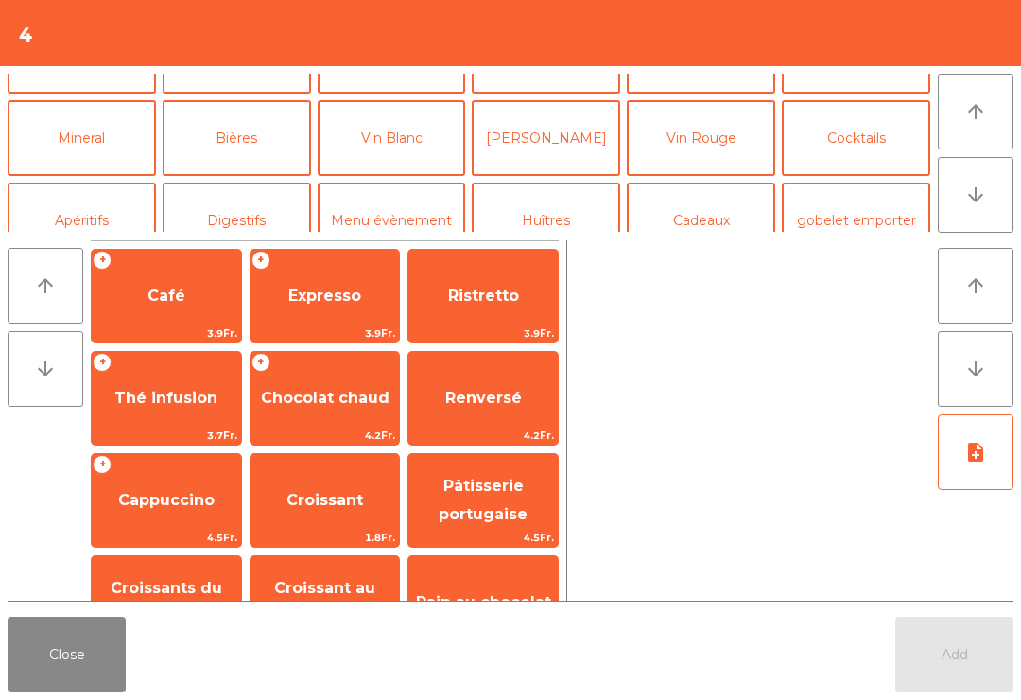
scroll to position [137, 0]
click at [734, 130] on button "Vin Rouge" at bounding box center [701, 139] width 148 height 76
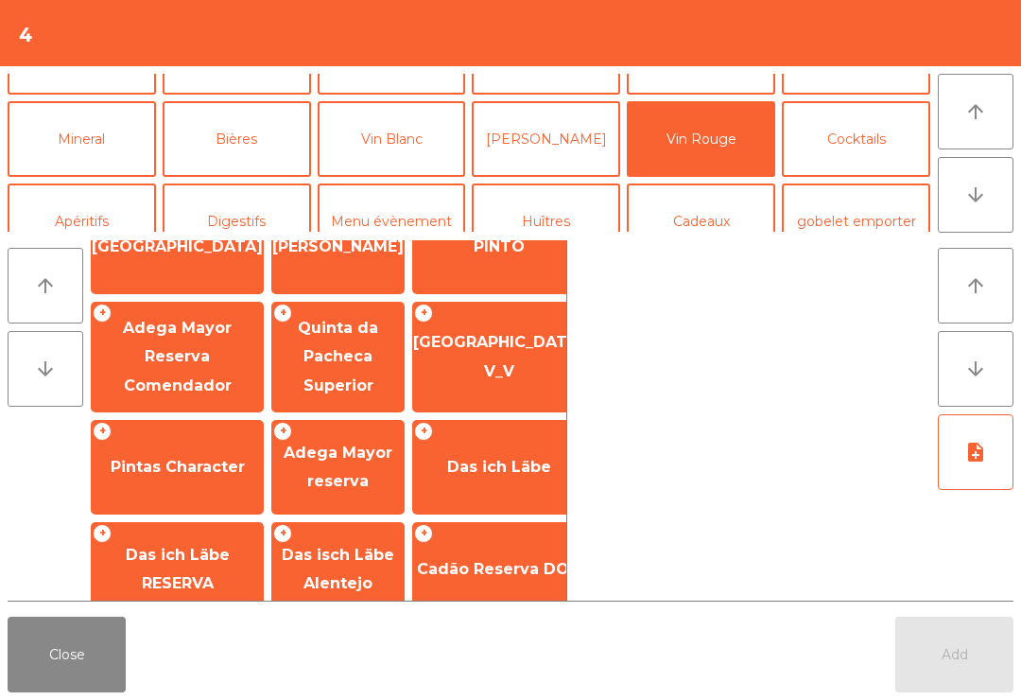
scroll to position [458, 0]
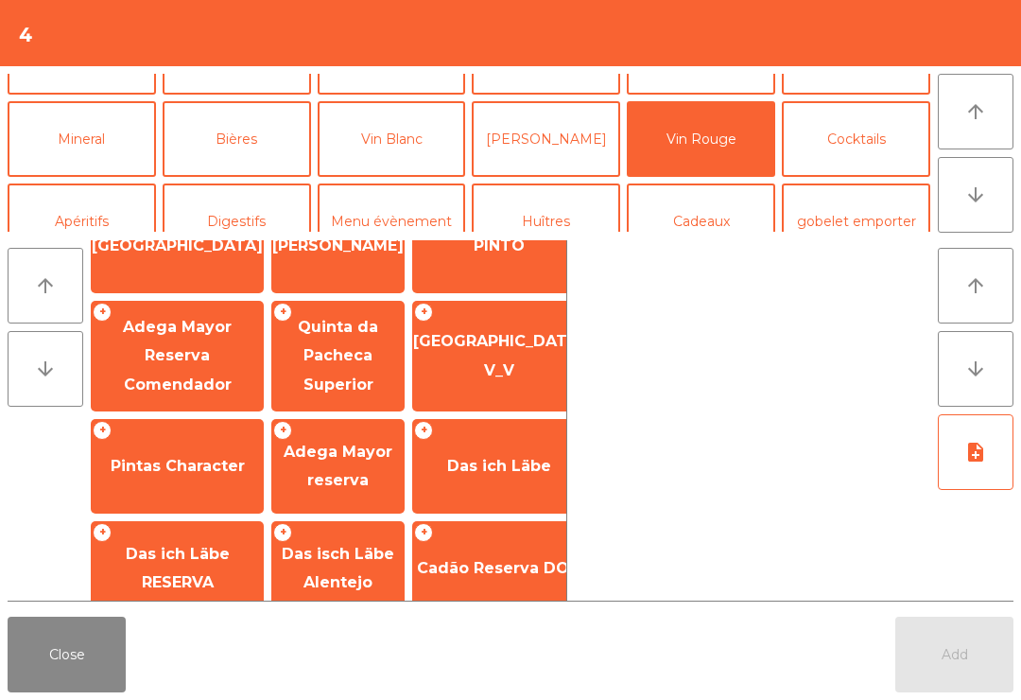
click at [371, 348] on span "Quinta da Pacheca Superior" at bounding box center [337, 356] width 131 height 109
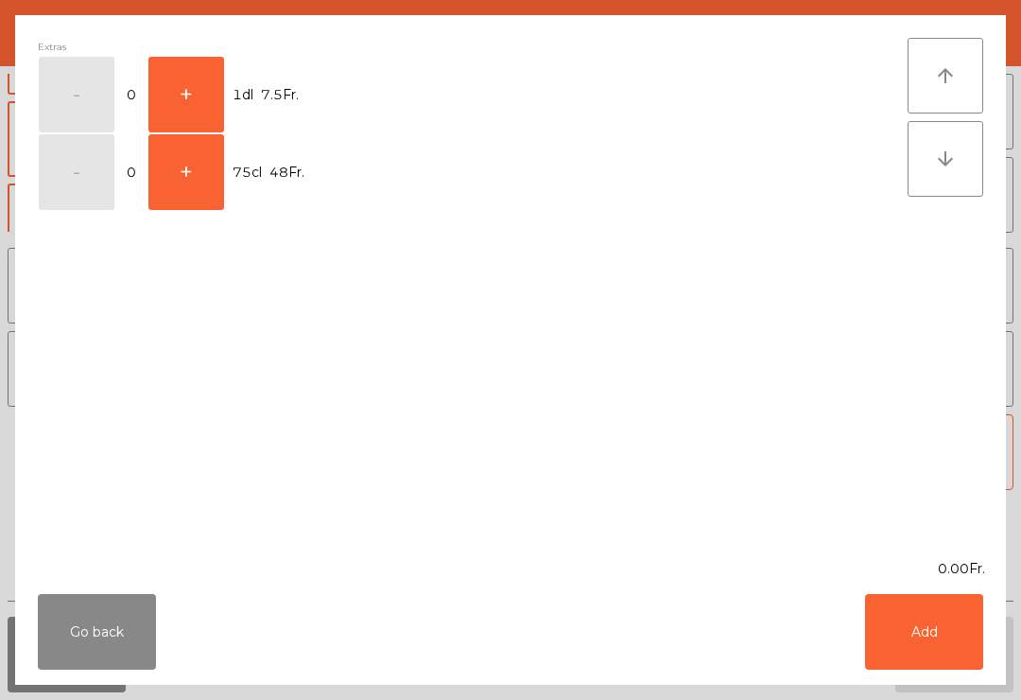
click at [192, 161] on button "+" at bounding box center [186, 172] width 76 height 76
click at [907, 610] on button "Add" at bounding box center [924, 632] width 118 height 76
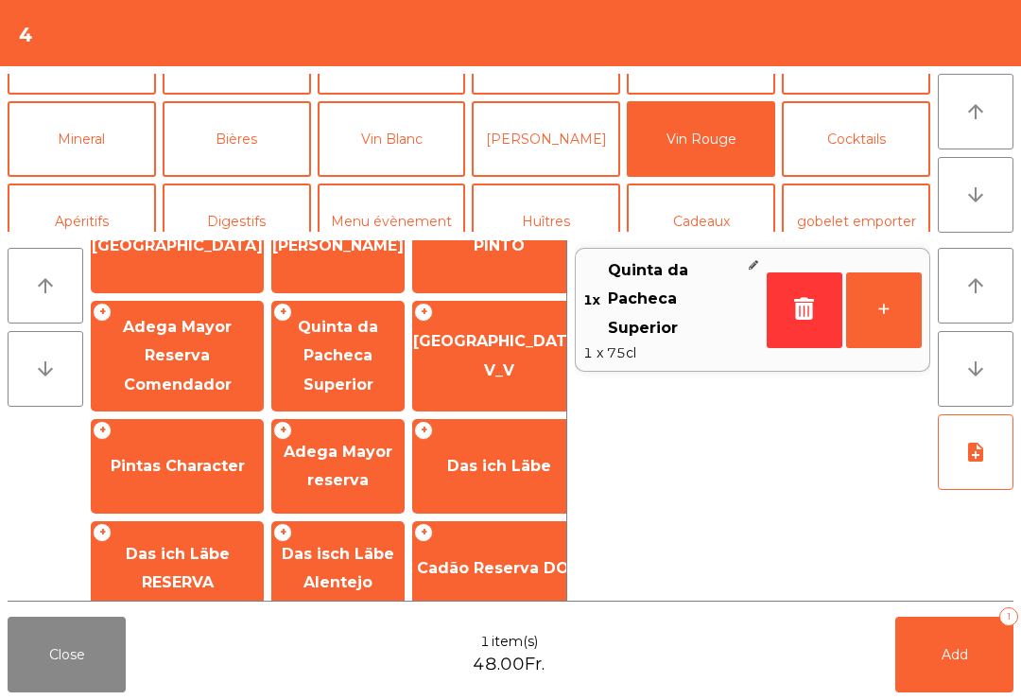
click at [958, 638] on button "Add 1" at bounding box center [954, 654] width 118 height 76
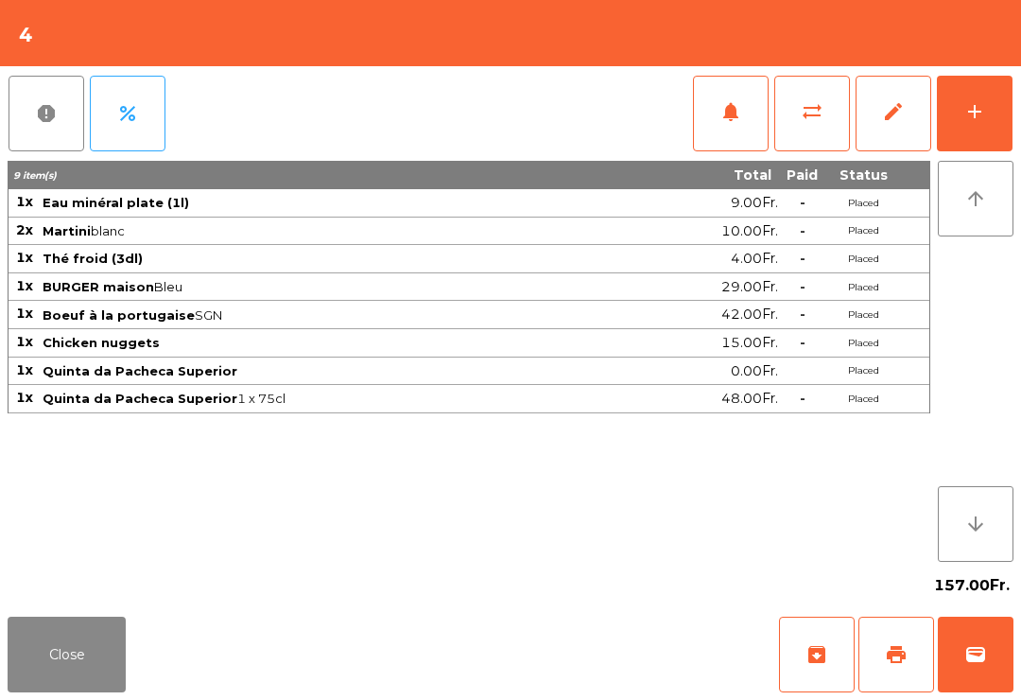
click at [53, 665] on button "Close" at bounding box center [67, 654] width 118 height 76
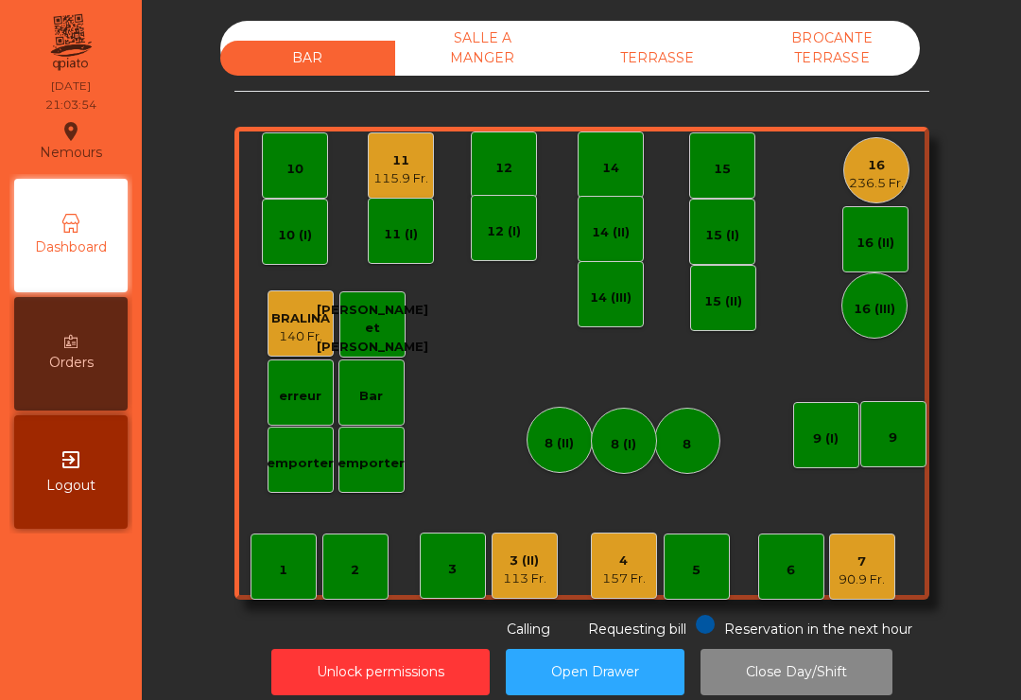
click at [733, 188] on div "15" at bounding box center [722, 165] width 66 height 66
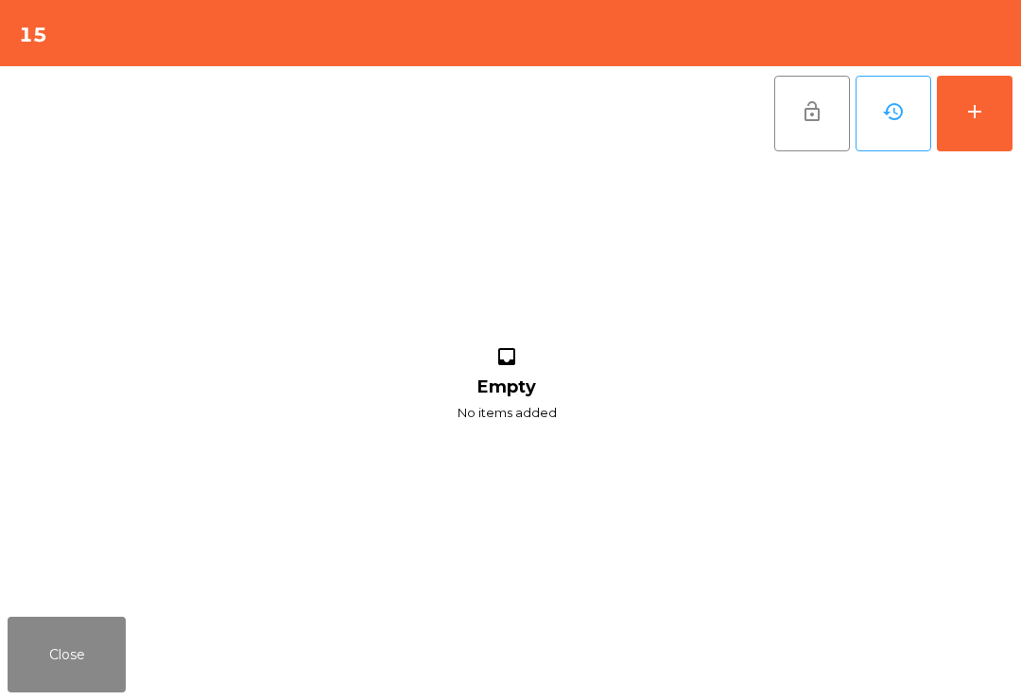
click at [987, 112] on button "add" at bounding box center [975, 114] width 76 height 76
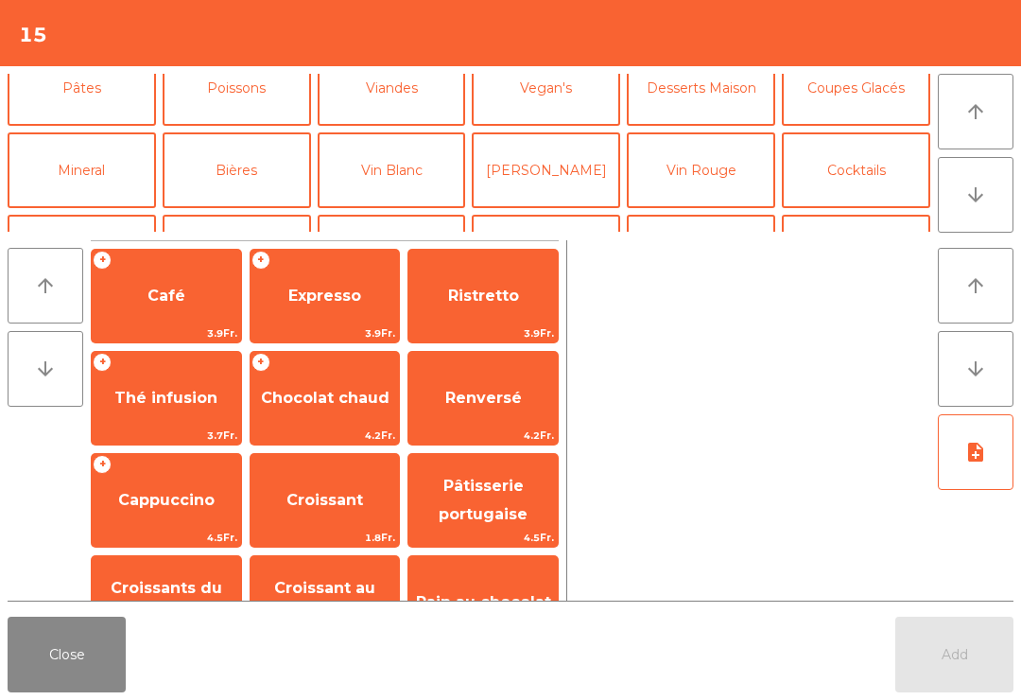
scroll to position [102, 0]
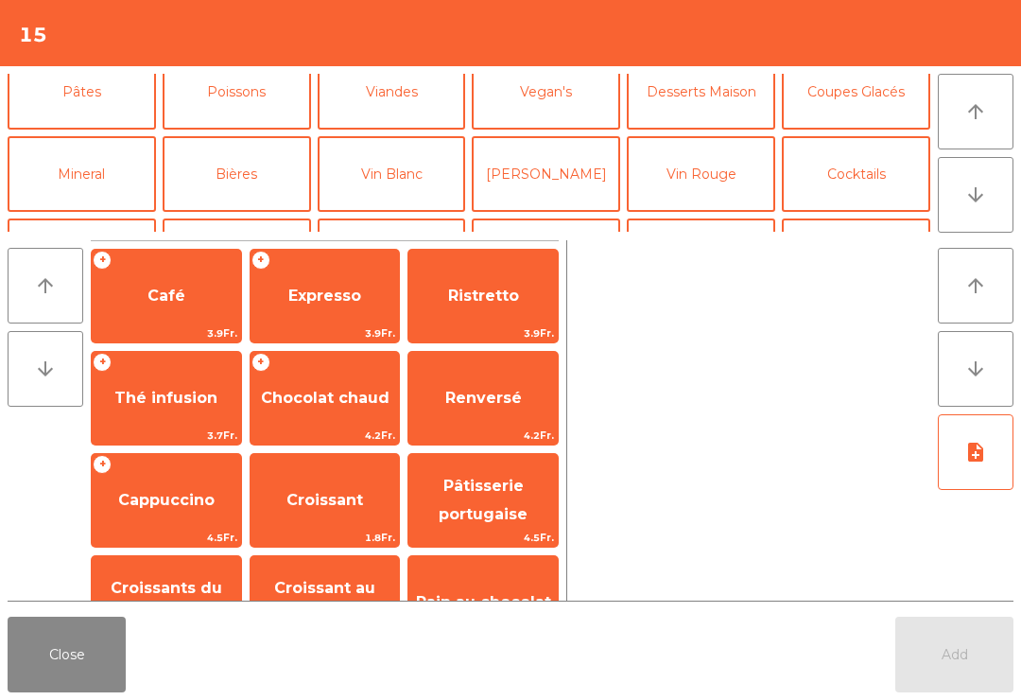
click at [229, 181] on button "Bières" at bounding box center [237, 174] width 148 height 76
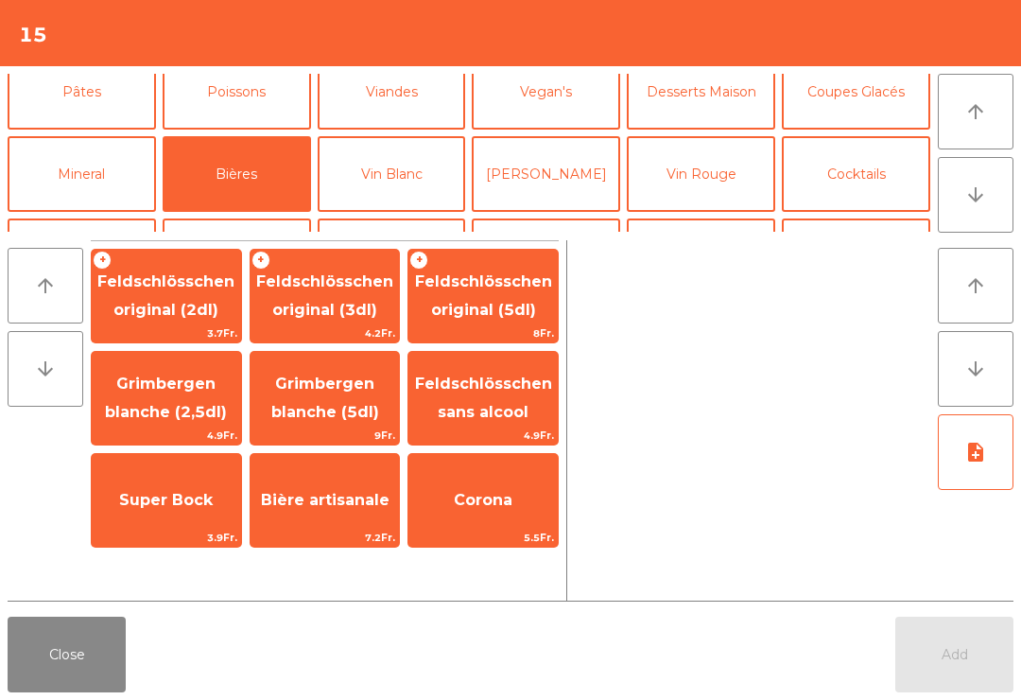
click at [106, 175] on button "Mineral" at bounding box center [82, 174] width 148 height 76
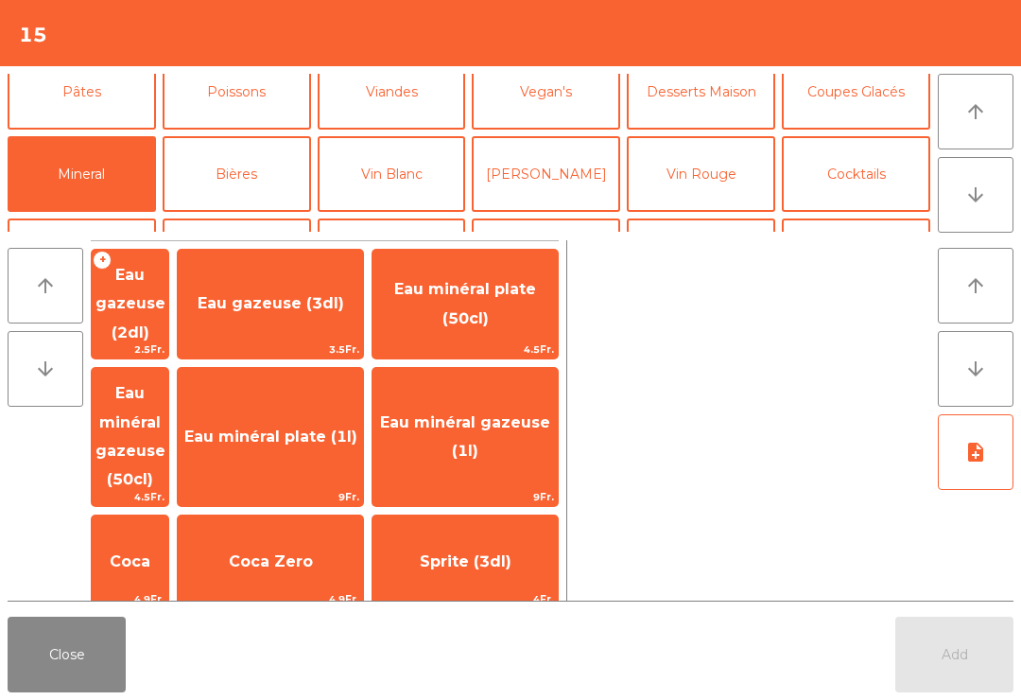
click at [500, 414] on span "Eau minéral gazeuse (1l)" at bounding box center [465, 436] width 170 height 46
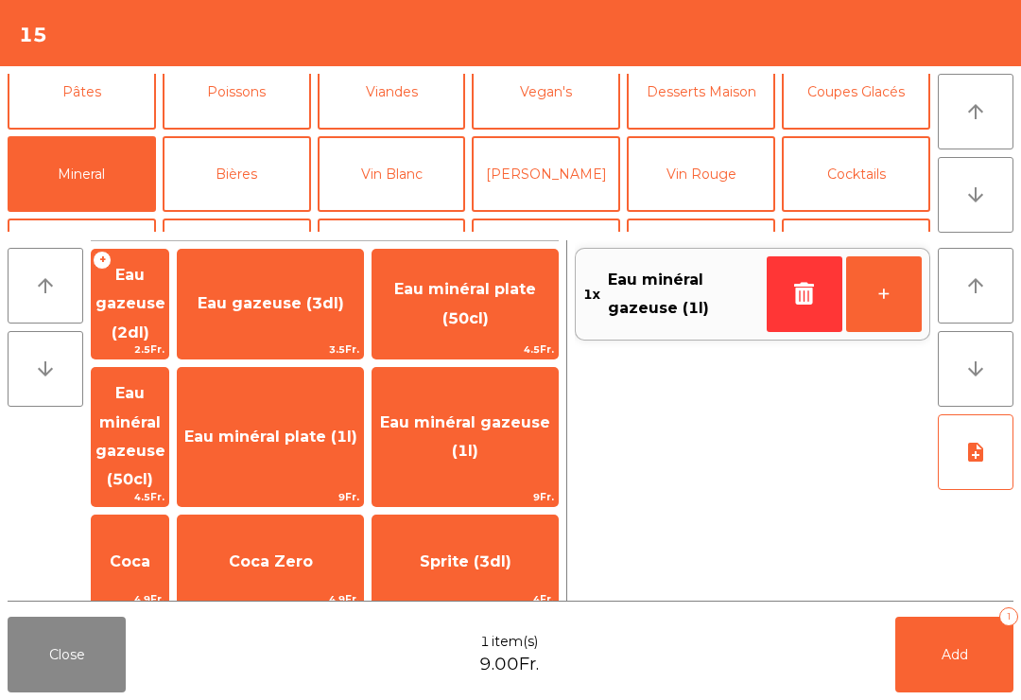
click at [932, 645] on button "Add 1" at bounding box center [954, 654] width 118 height 76
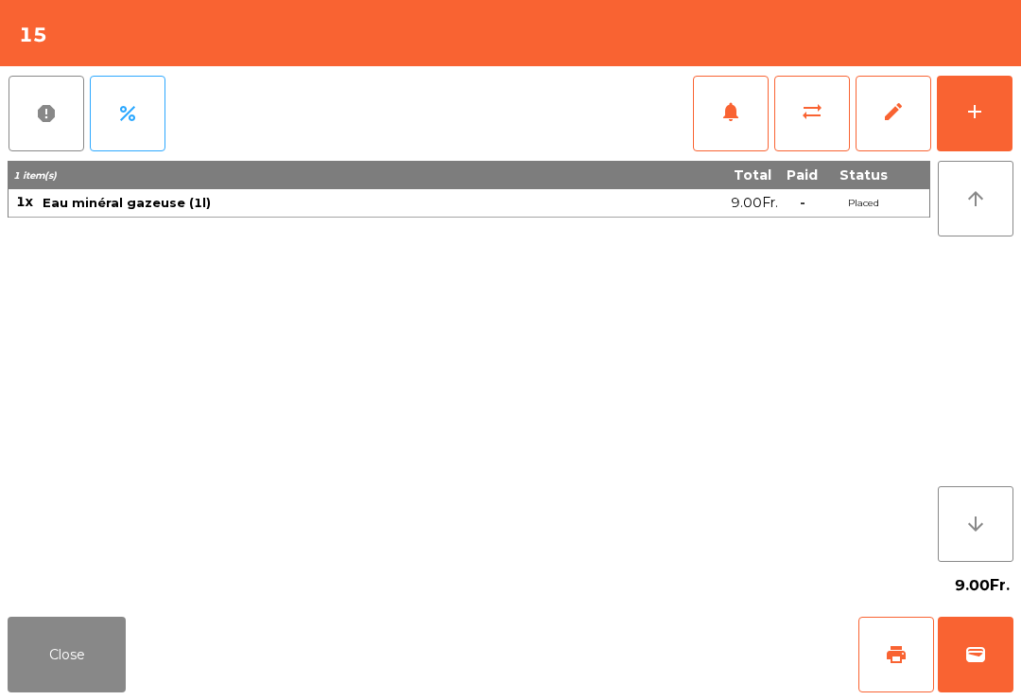
click at [78, 690] on button "Close" at bounding box center [67, 654] width 118 height 76
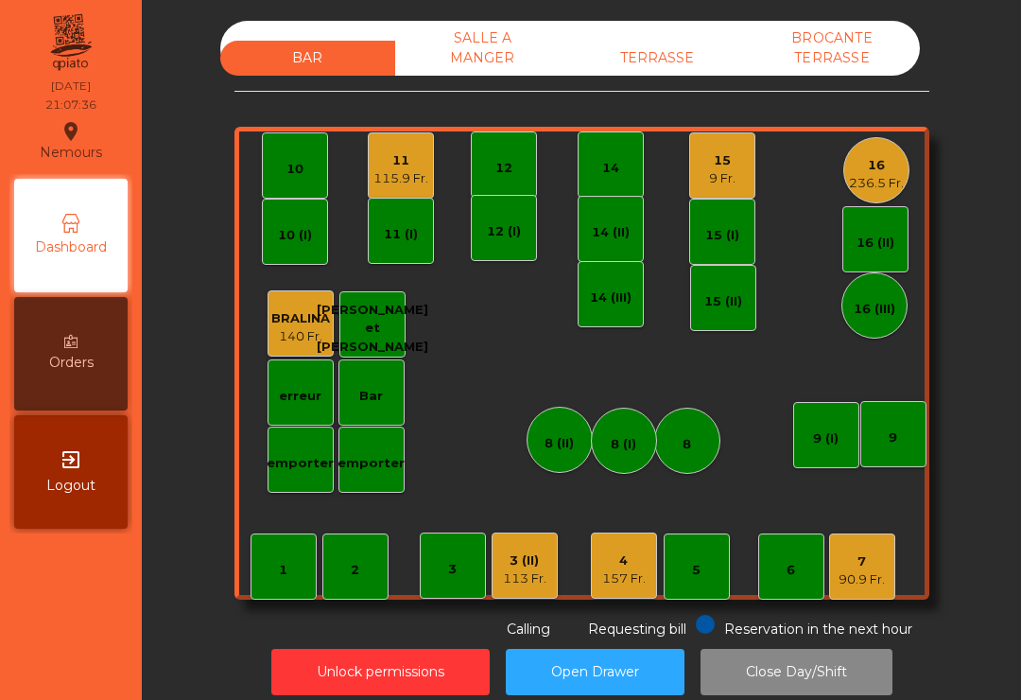
click at [860, 564] on div "7" at bounding box center [861, 561] width 46 height 19
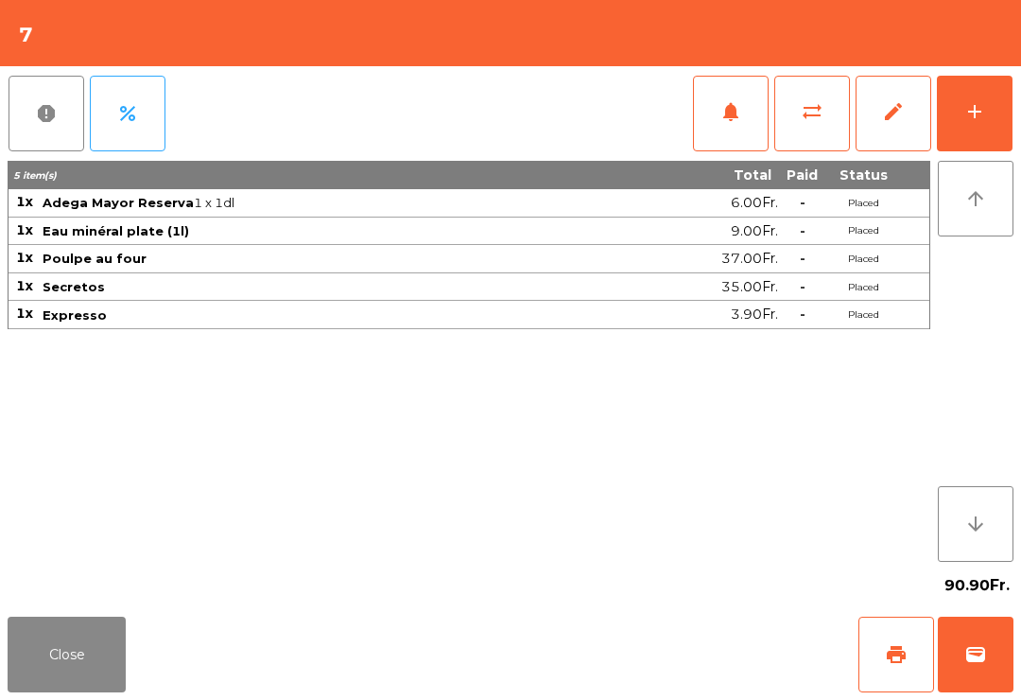
click at [907, 651] on button "print" at bounding box center [896, 654] width 76 height 76
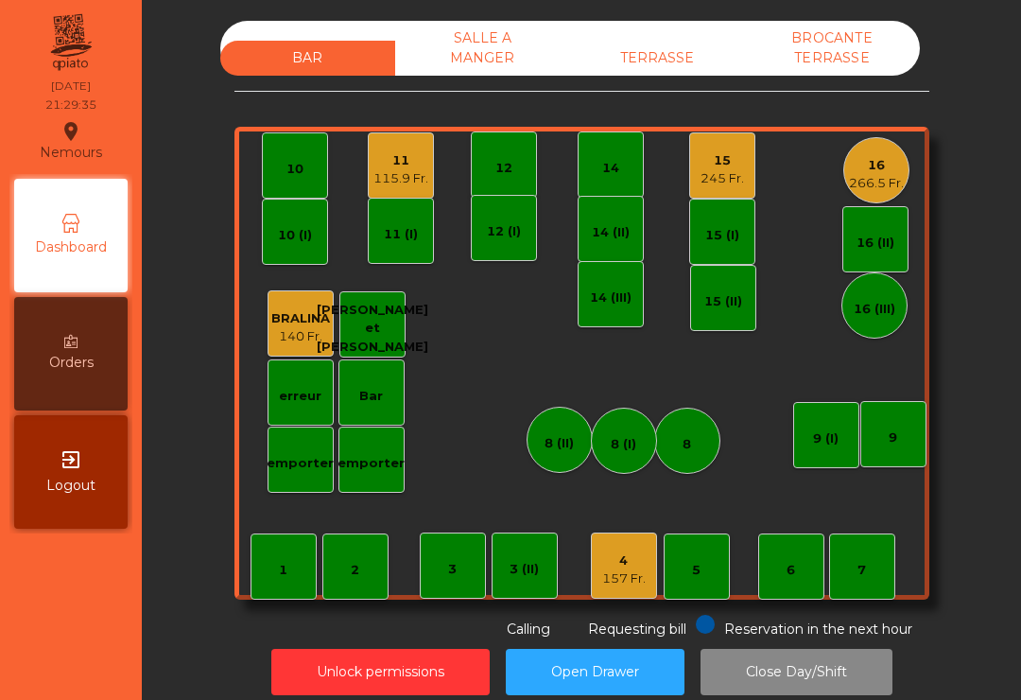
click at [896, 163] on div "16" at bounding box center [876, 165] width 55 height 19
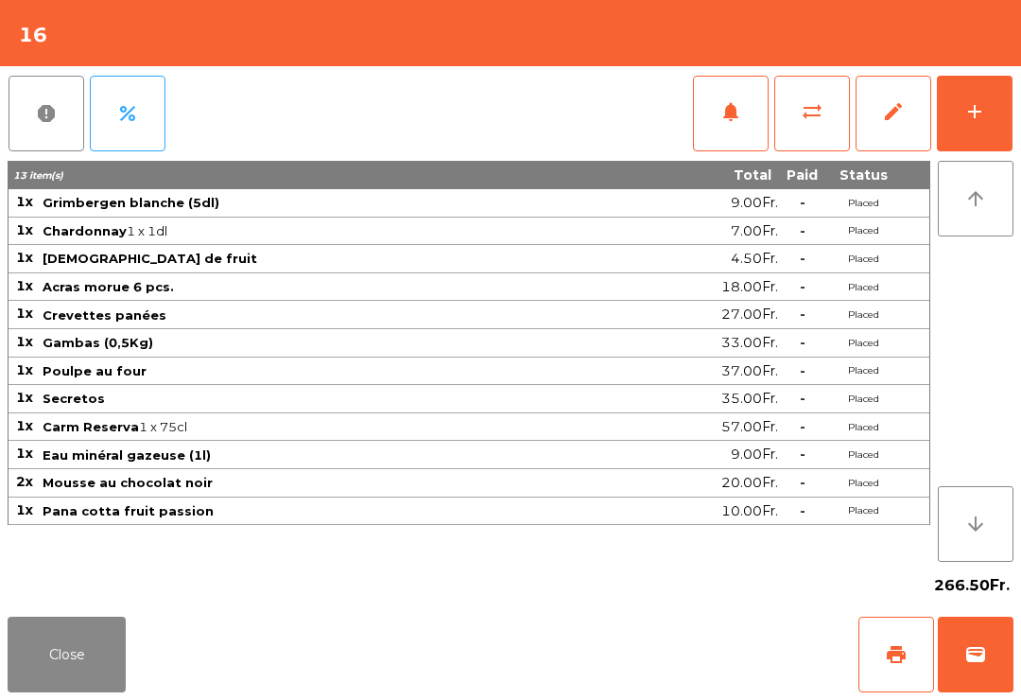
click at [997, 104] on button "add" at bounding box center [975, 114] width 76 height 76
click at [992, 116] on button "add" at bounding box center [975, 114] width 76 height 76
click at [985, 126] on button "add" at bounding box center [975, 114] width 76 height 76
click at [984, 126] on button "add" at bounding box center [975, 114] width 76 height 76
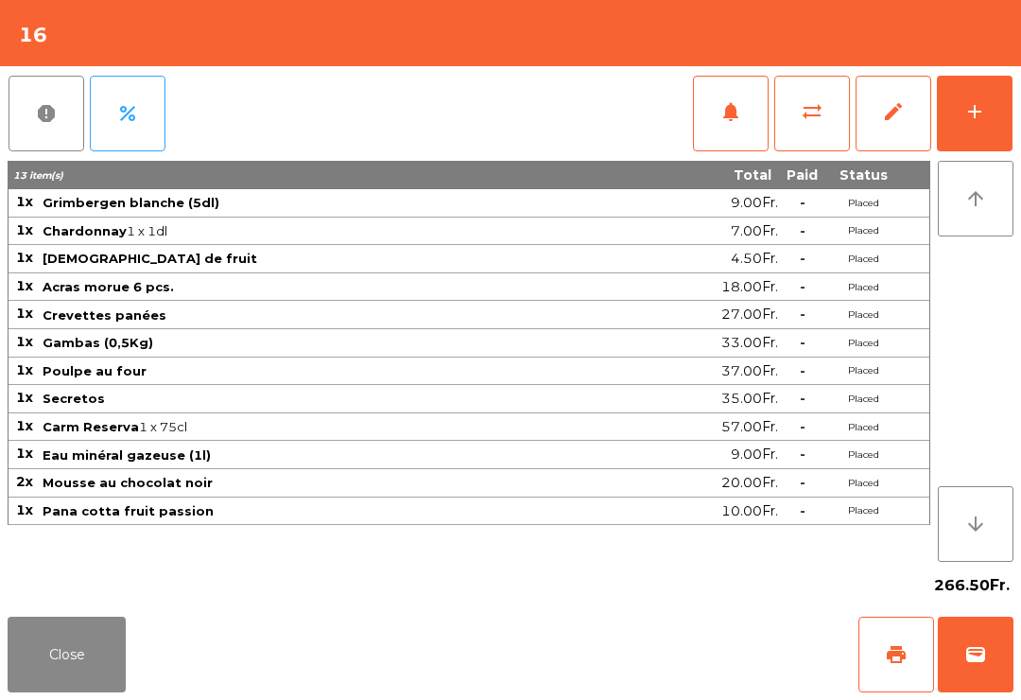
click at [991, 122] on button "add" at bounding box center [975, 114] width 76 height 76
click at [976, 142] on button "add" at bounding box center [975, 114] width 76 height 76
click at [87, 691] on button "Close" at bounding box center [67, 654] width 118 height 76
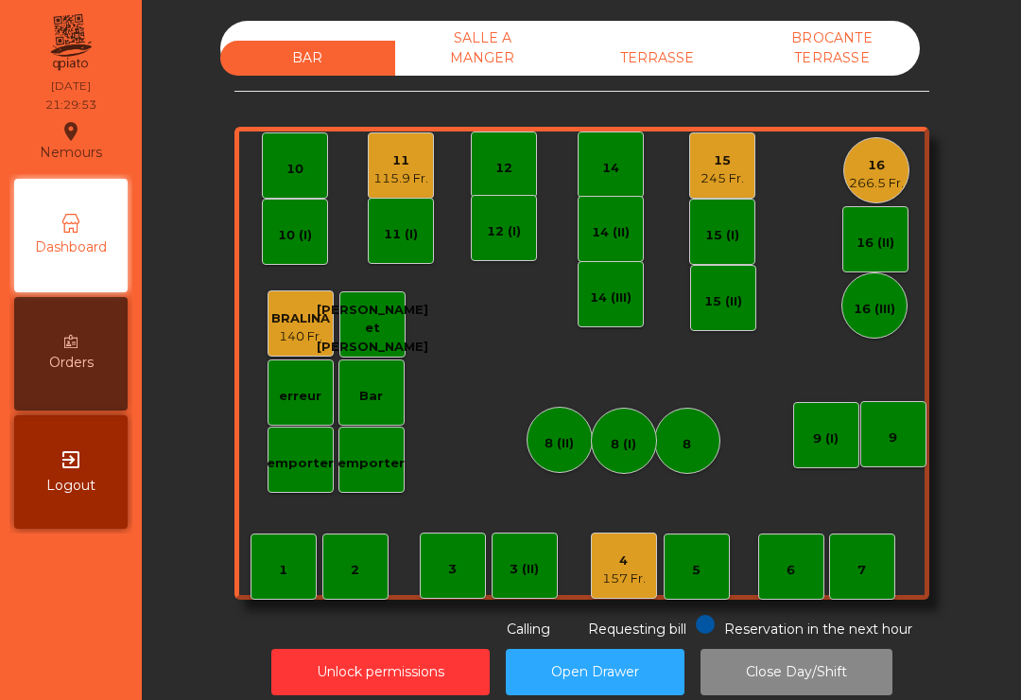
click at [865, 179] on div "266.5 Fr." at bounding box center [876, 183] width 55 height 19
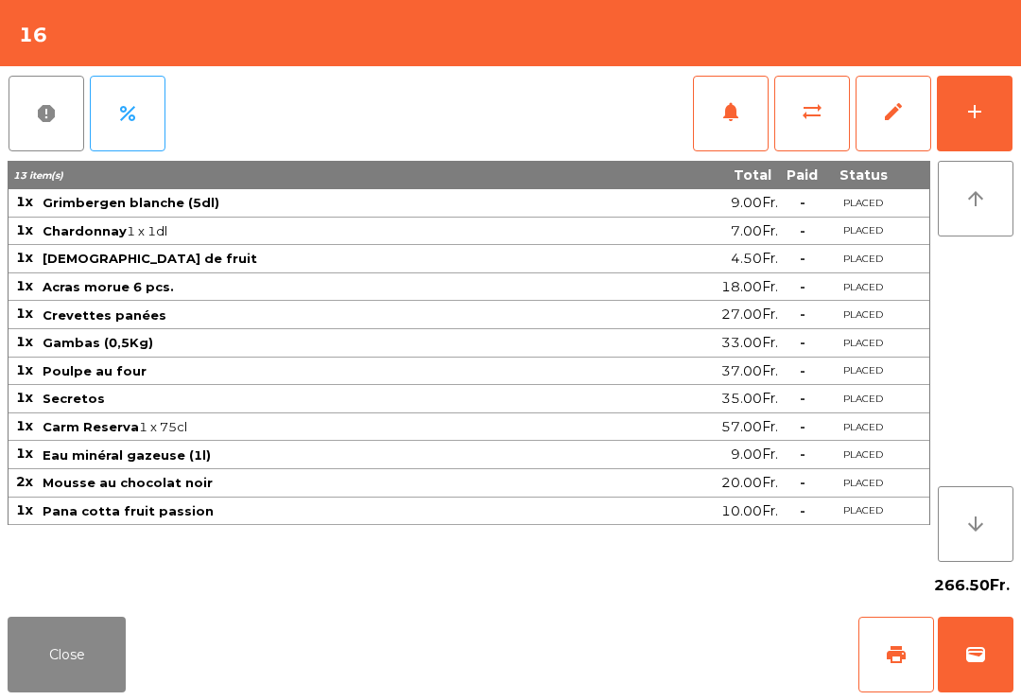
click at [979, 138] on button "add" at bounding box center [975, 114] width 76 height 76
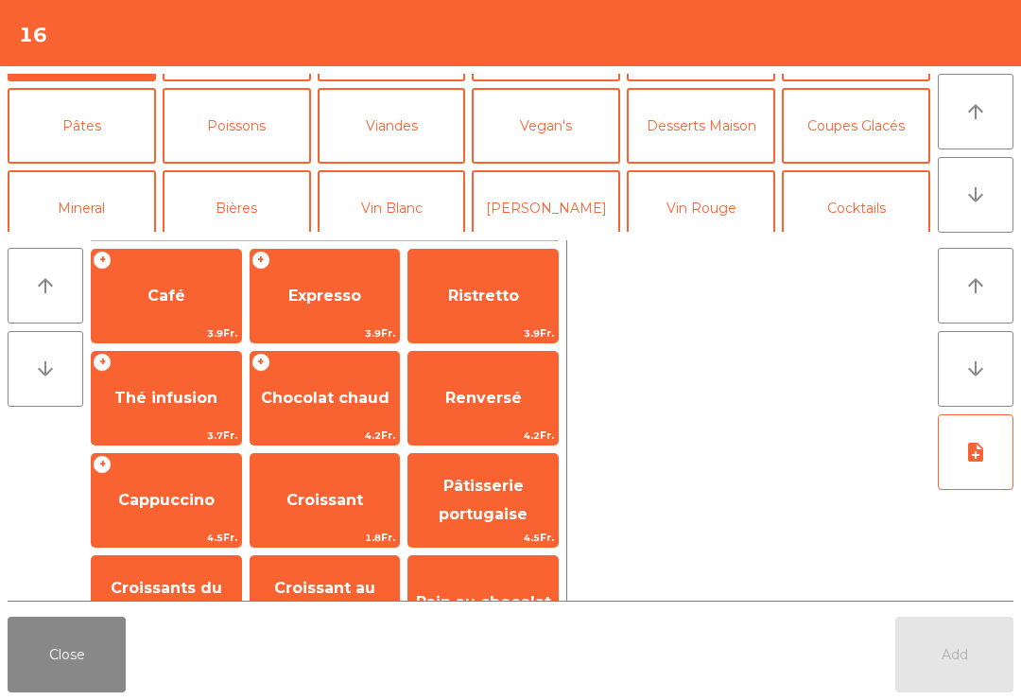
scroll to position [65, 0]
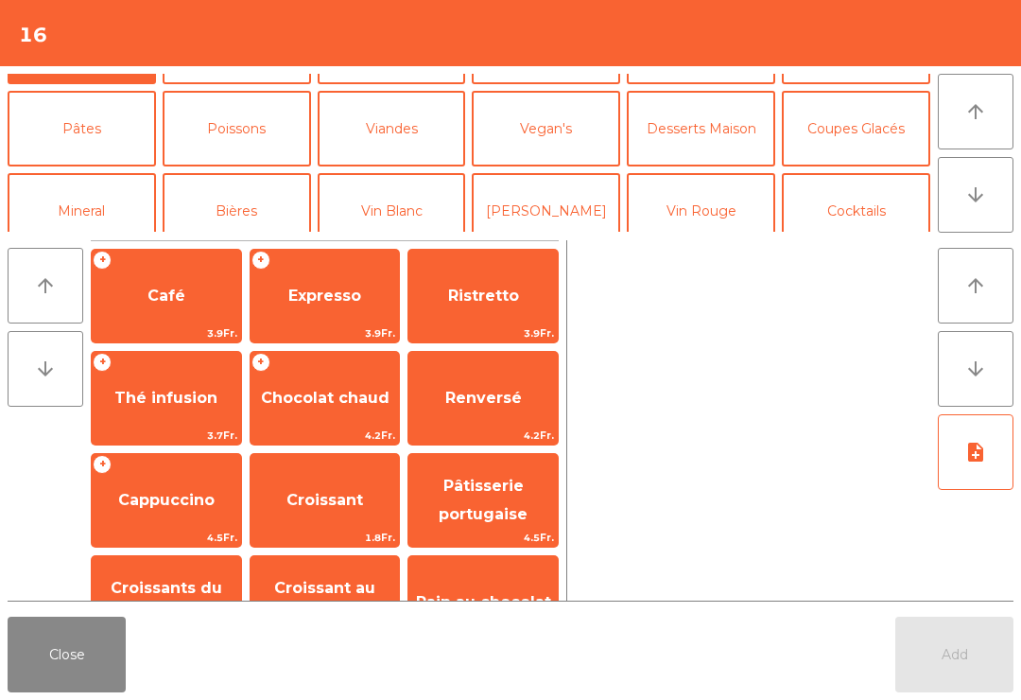
click at [184, 311] on span "Café" at bounding box center [166, 295] width 149 height 51
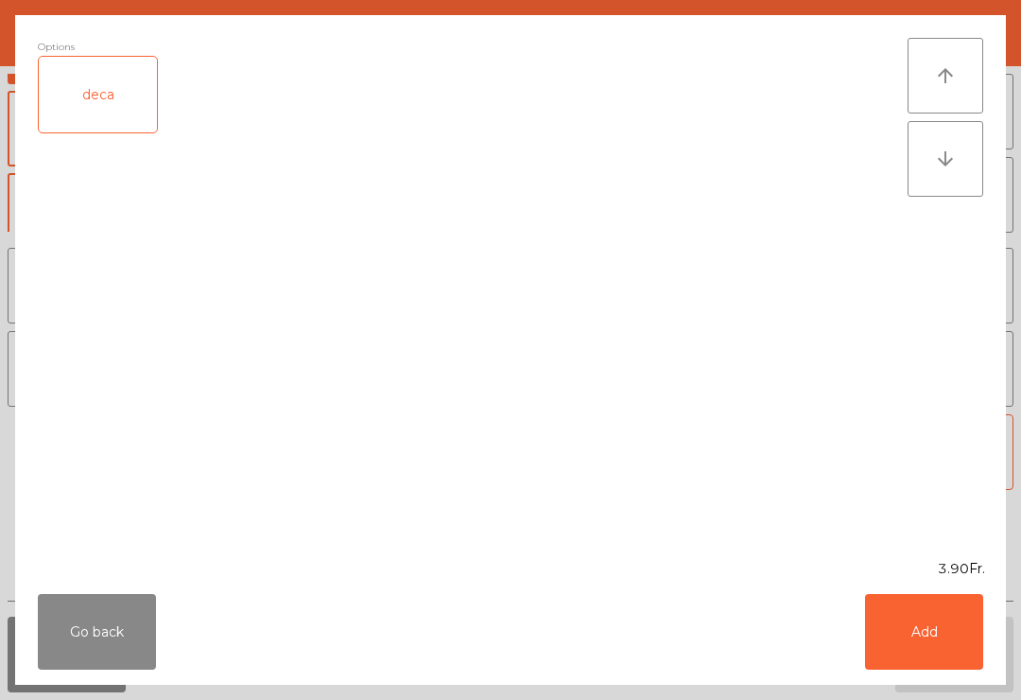
click at [932, 620] on button "Add" at bounding box center [924, 632] width 118 height 76
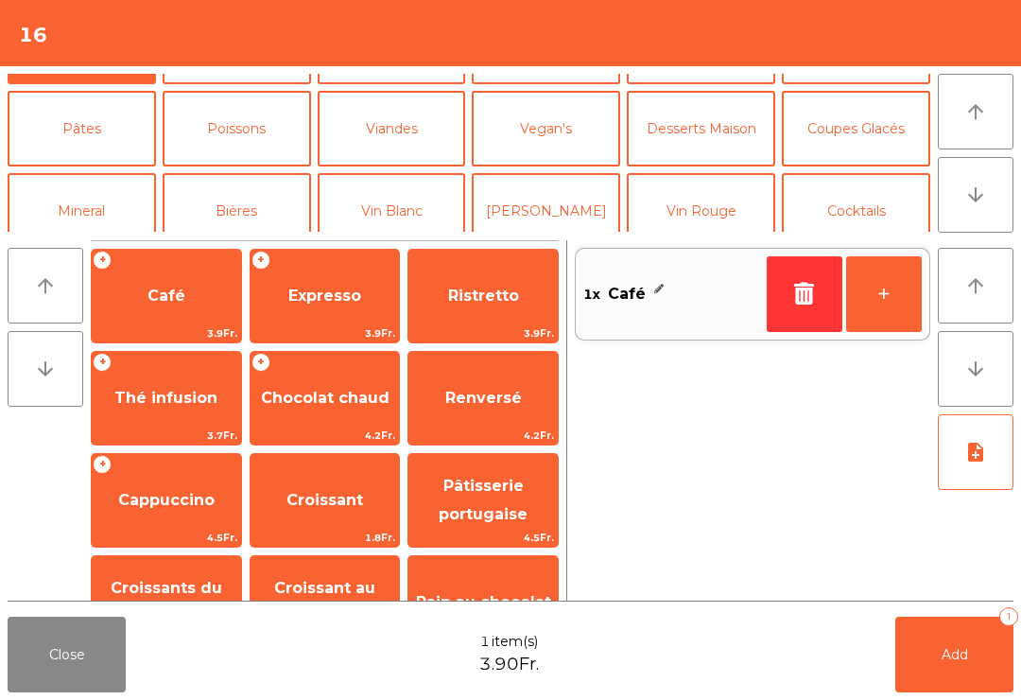
click at [895, 278] on button "+" at bounding box center [884, 294] width 76 height 76
click at [894, 278] on button "+" at bounding box center [884, 294] width 76 height 76
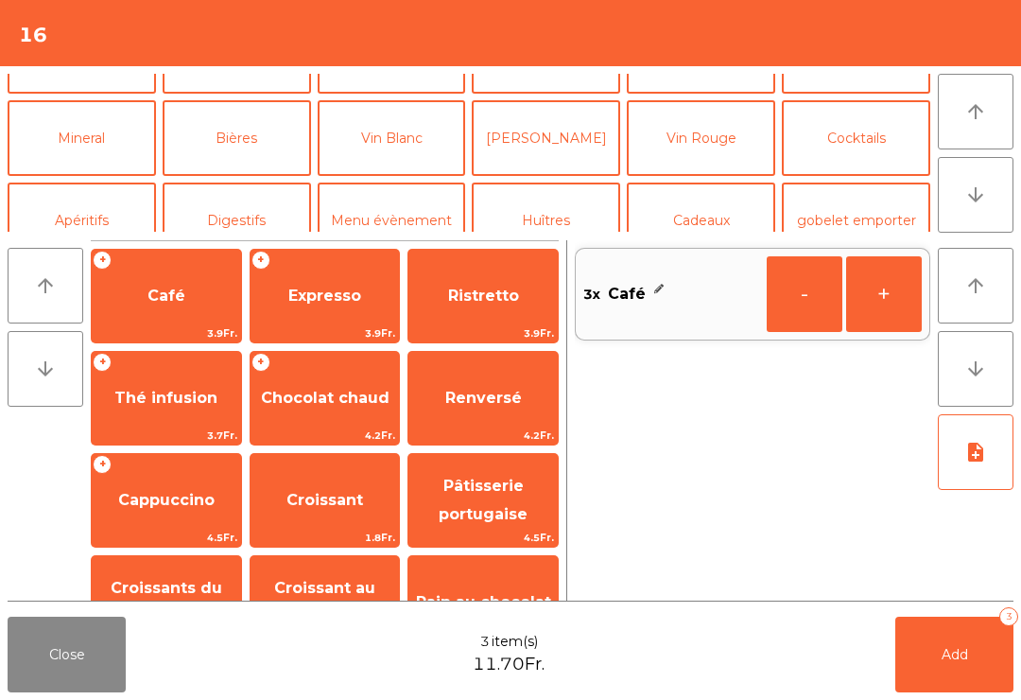
scroll to position [138, 0]
click at [264, 204] on button "Digestifs" at bounding box center [237, 220] width 148 height 76
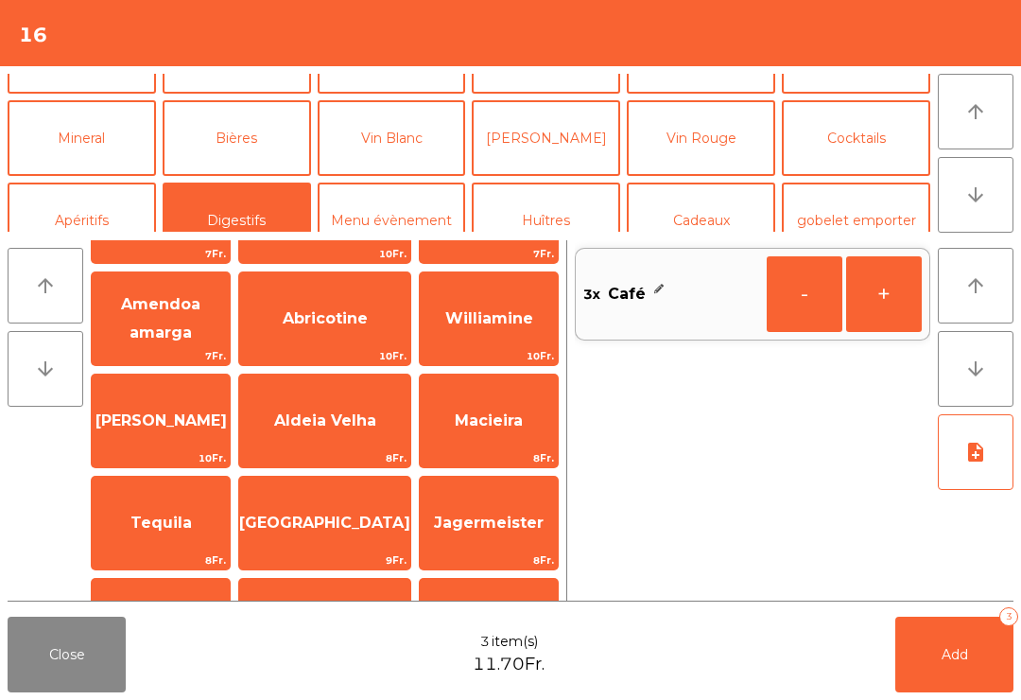
scroll to position [183, 0]
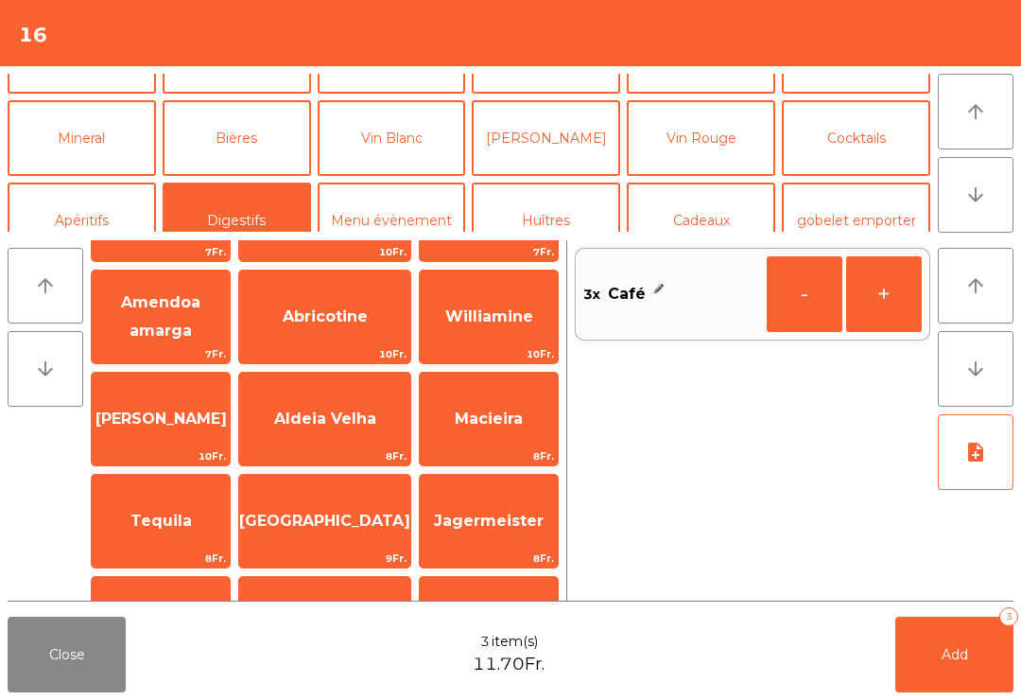
click at [504, 418] on span "Macieira" at bounding box center [489, 418] width 68 height 18
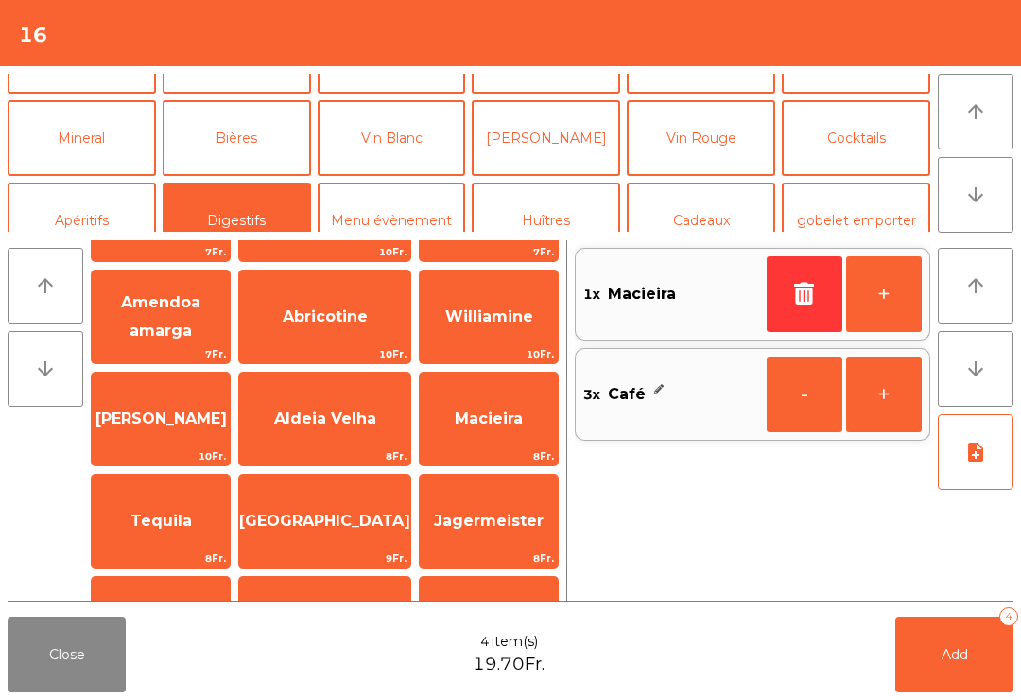
click at [496, 441] on span "Macieira" at bounding box center [489, 418] width 138 height 51
click at [91, 136] on button "Mineral" at bounding box center [82, 138] width 148 height 76
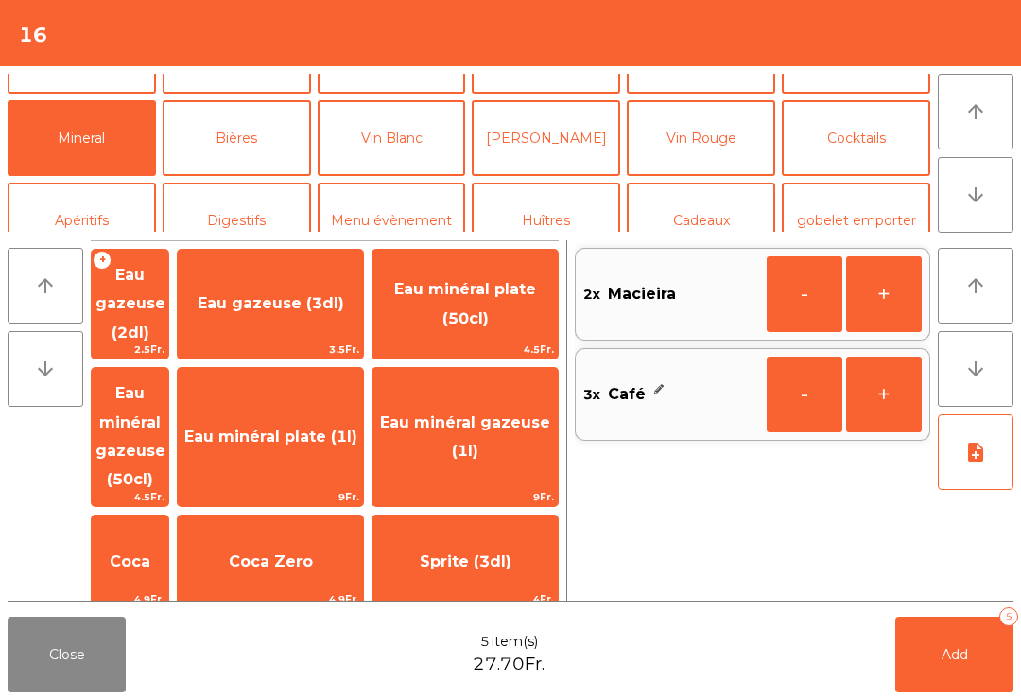
scroll to position [0, 0]
click at [168, 397] on span "Eau minéral gazeuse (50cl)" at bounding box center [130, 437] width 77 height 138
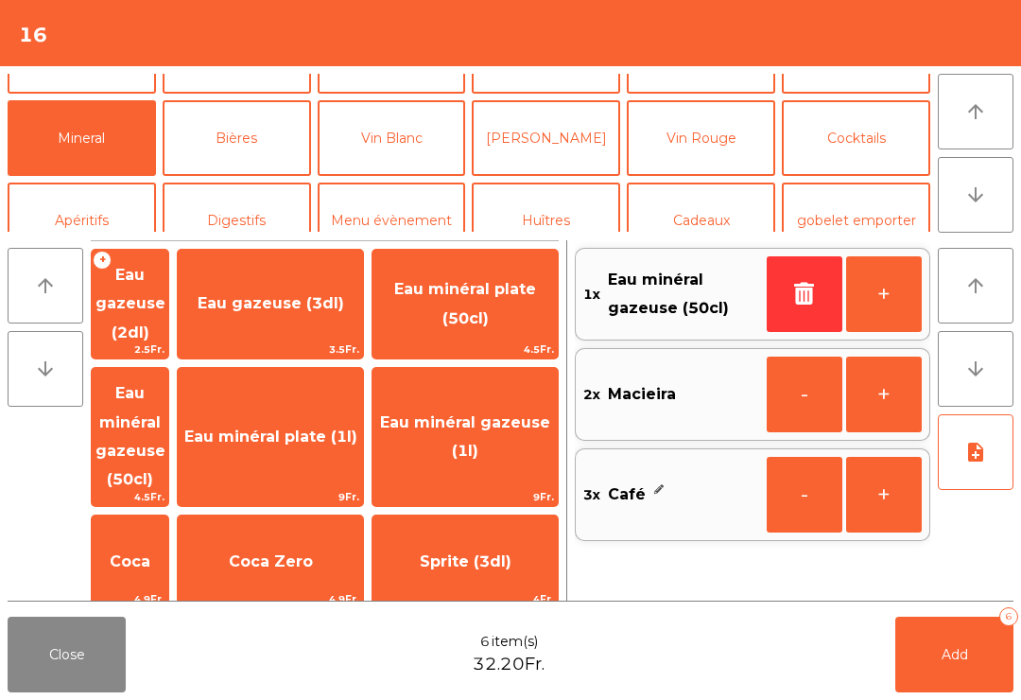
click at [926, 626] on button "Add 6" at bounding box center [954, 654] width 118 height 76
